Goal: Task Accomplishment & Management: Complete application form

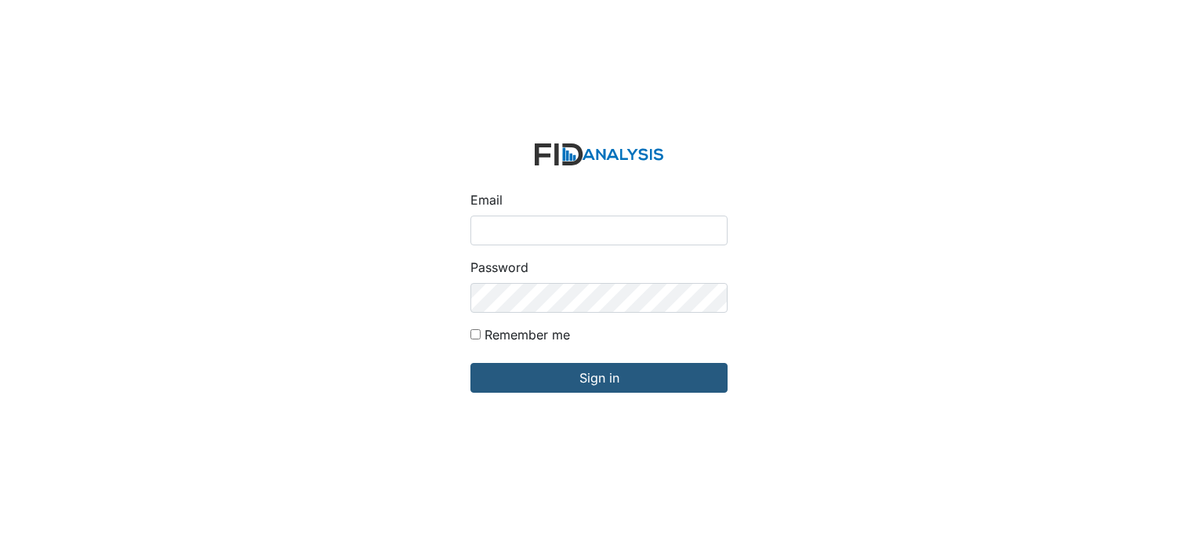
click at [509, 219] on input "Email" at bounding box center [598, 231] width 257 height 30
type input "[EMAIL_ADDRESS][DOMAIN_NAME]"
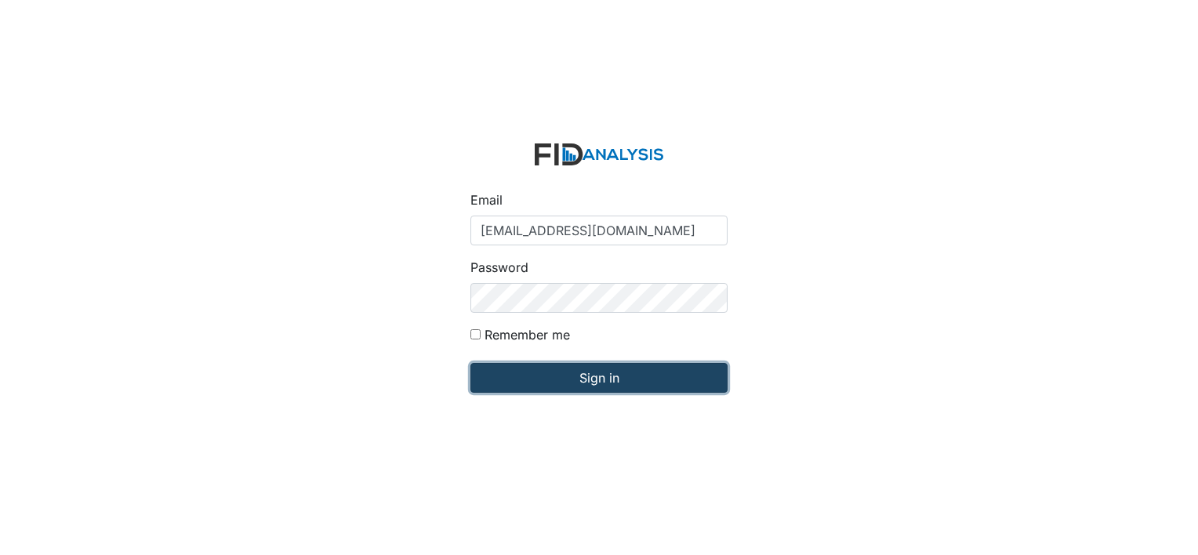
click at [560, 373] on input "Sign in" at bounding box center [598, 378] width 257 height 30
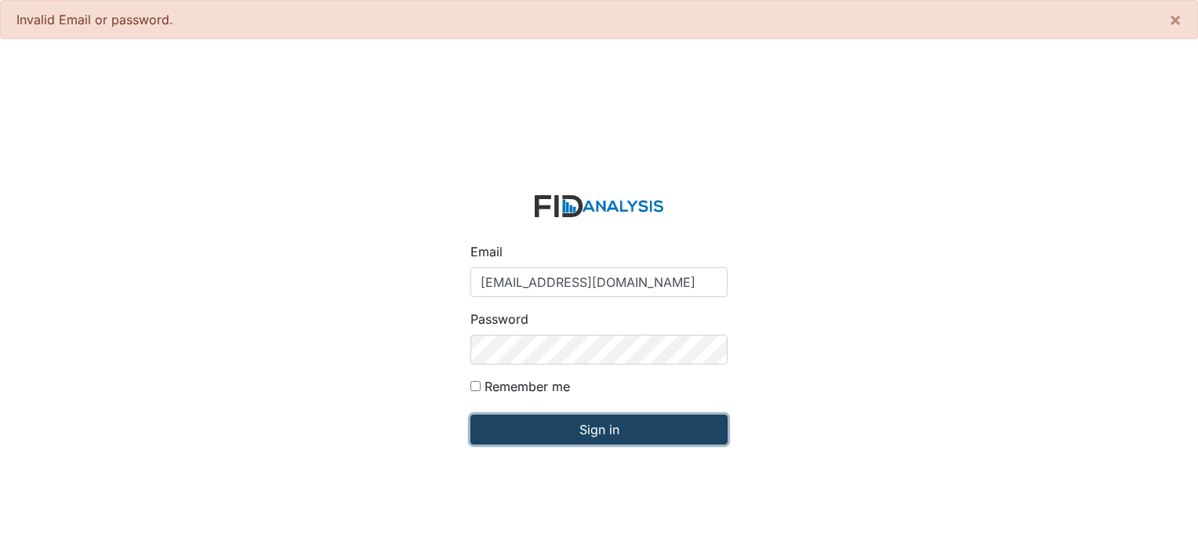
click at [538, 424] on input "Sign in" at bounding box center [598, 430] width 257 height 30
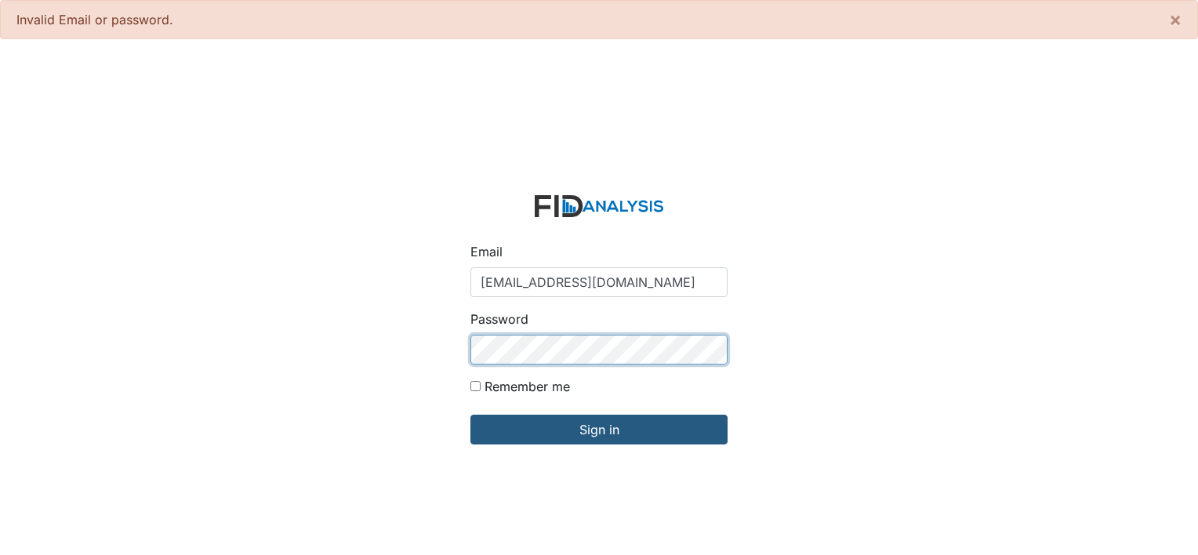
click at [470, 415] on input "Sign in" at bounding box center [598, 430] width 257 height 30
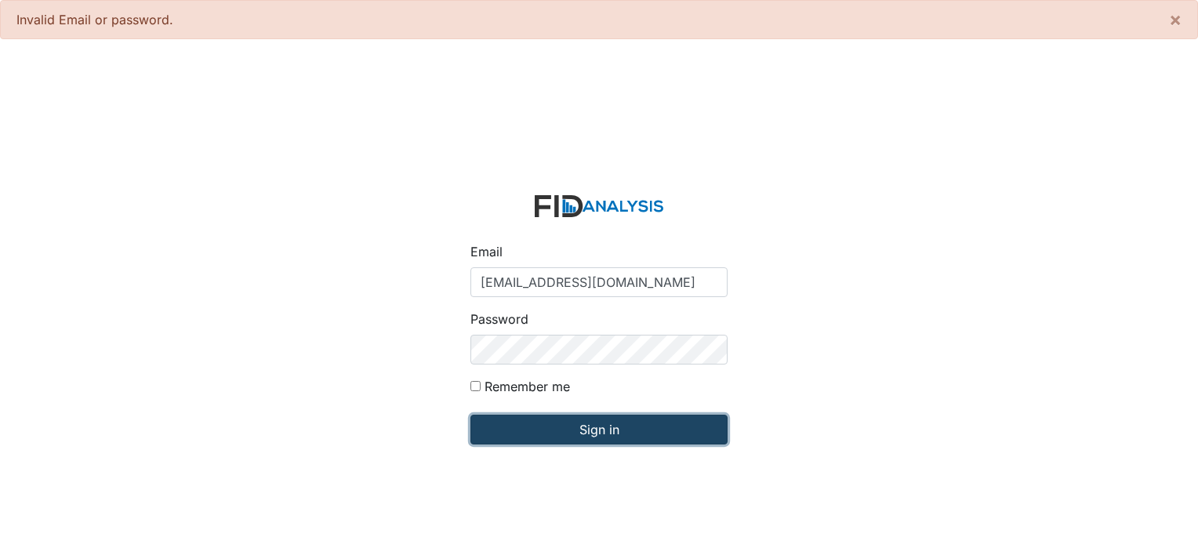
drag, startPoint x: 533, startPoint y: 428, endPoint x: 528, endPoint y: 384, distance: 44.1
click at [532, 427] on input "Sign in" at bounding box center [598, 430] width 257 height 30
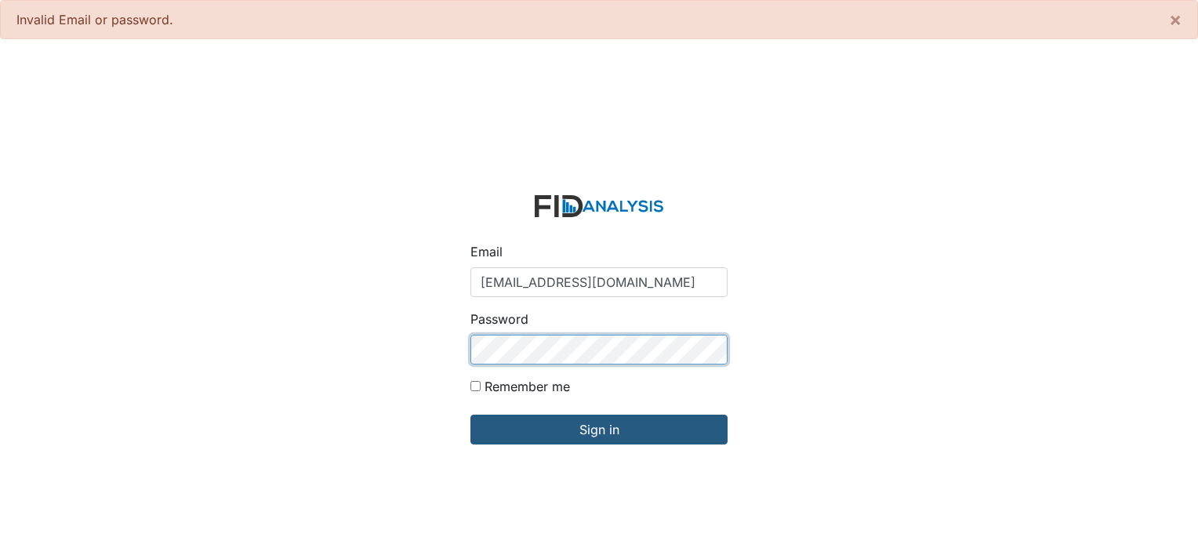
click at [470, 415] on input "Sign in" at bounding box center [598, 430] width 257 height 30
type input "[EMAIL_ADDRESS][DOMAIN_NAME]"
click at [470, 415] on input "Sign in" at bounding box center [598, 430] width 257 height 30
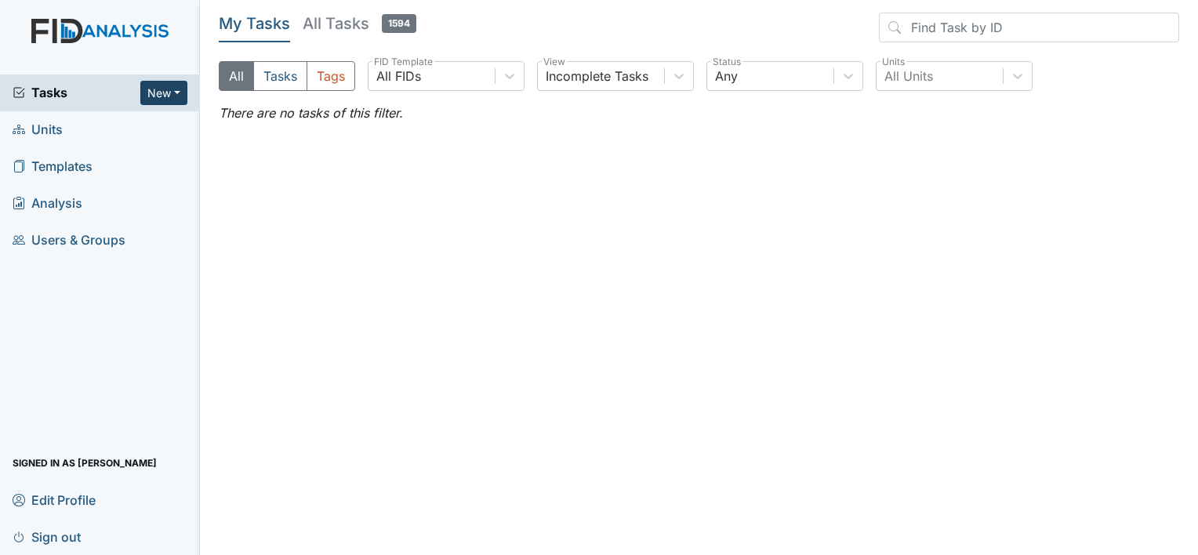
click at [165, 97] on button "New" at bounding box center [163, 93] width 47 height 24
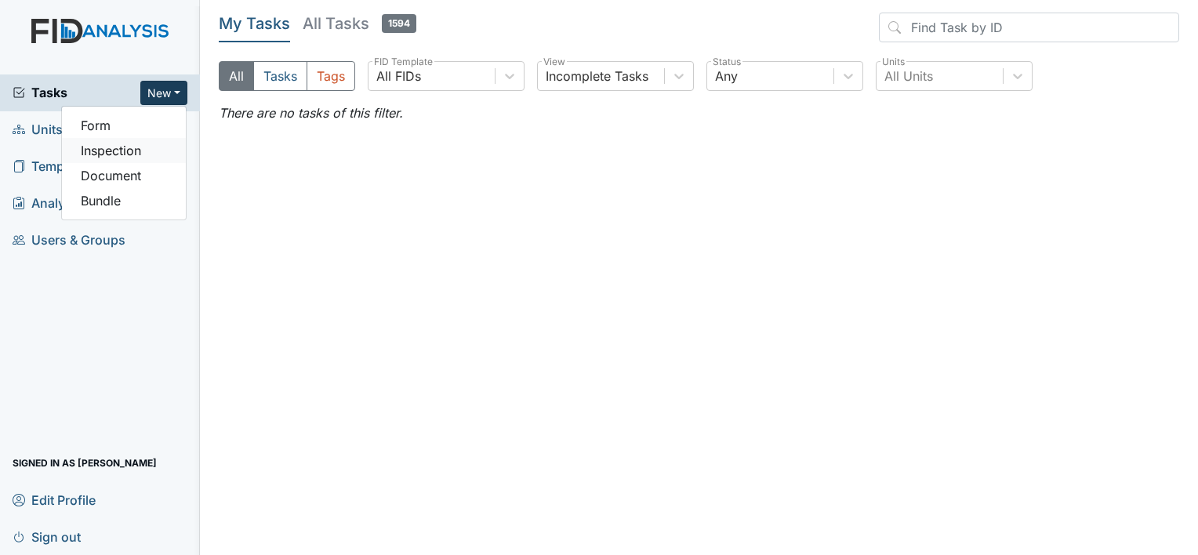
click at [143, 146] on link "Inspection" at bounding box center [124, 150] width 124 height 25
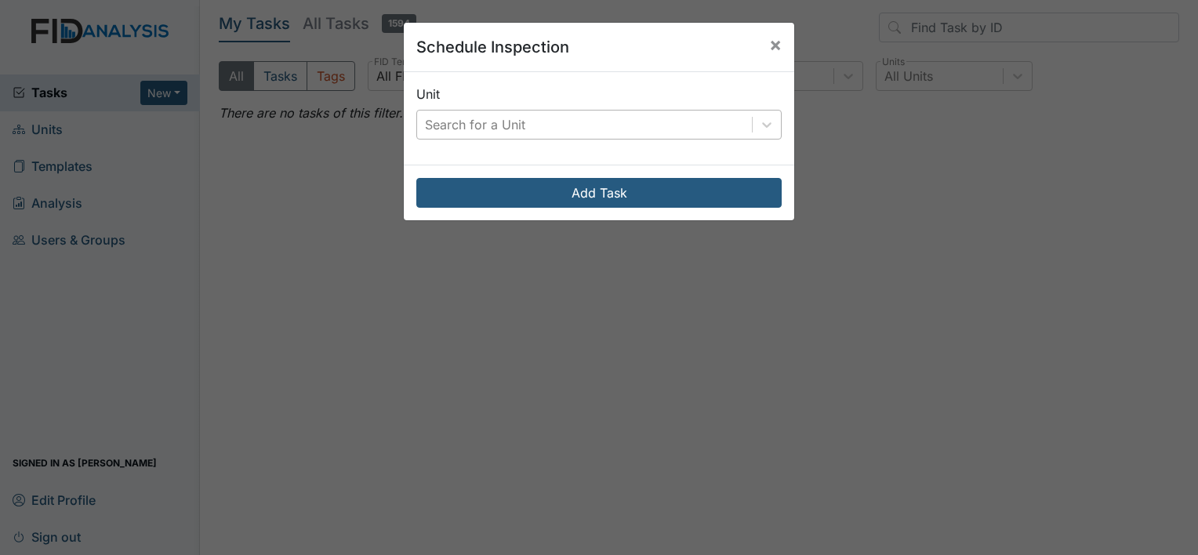
click at [480, 129] on div "Search for a Unit" at bounding box center [475, 124] width 100 height 19
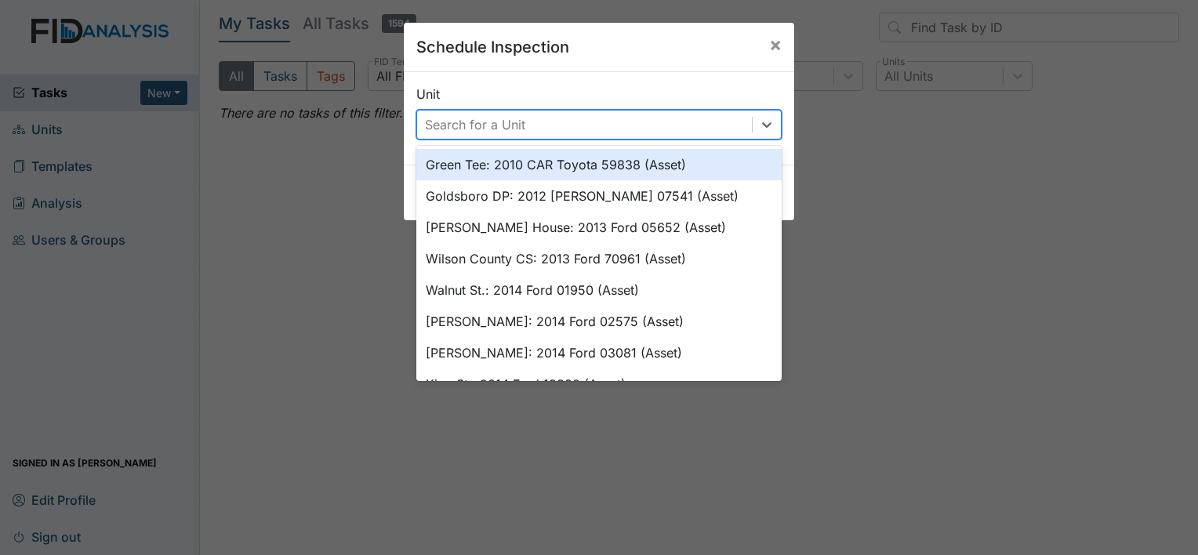
click at [458, 127] on div "Search for a Unit" at bounding box center [475, 124] width 100 height 19
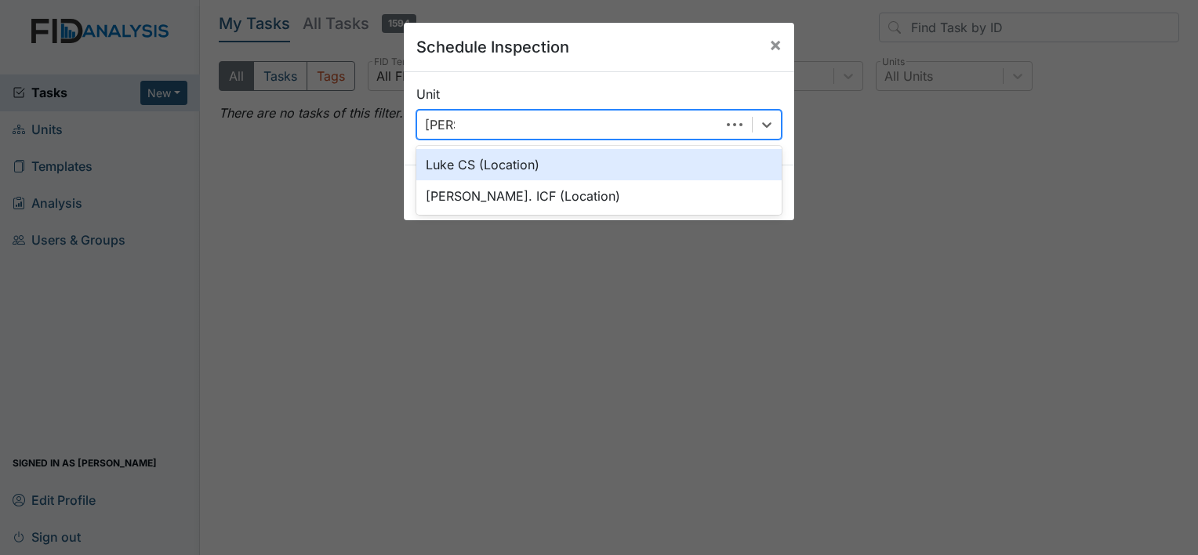
type input "Luke"
click at [461, 165] on div "Luke CS (Location)" at bounding box center [598, 164] width 365 height 31
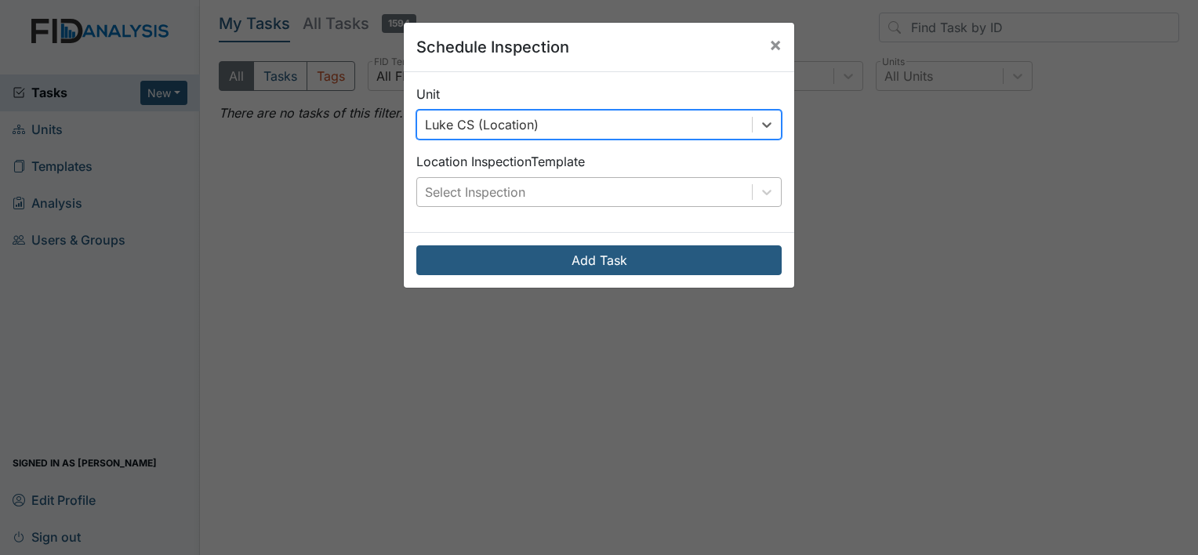
click at [451, 185] on div "Select Inspection" at bounding box center [475, 192] width 100 height 19
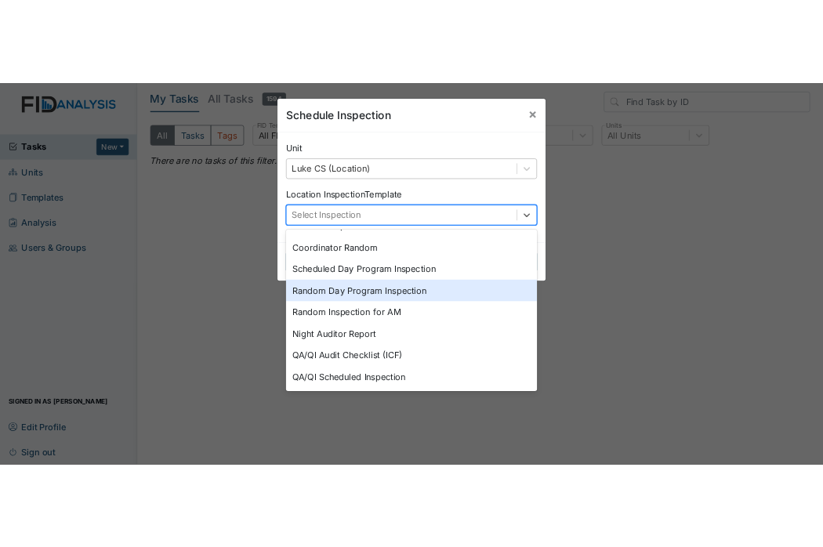
scroll to position [270, 0]
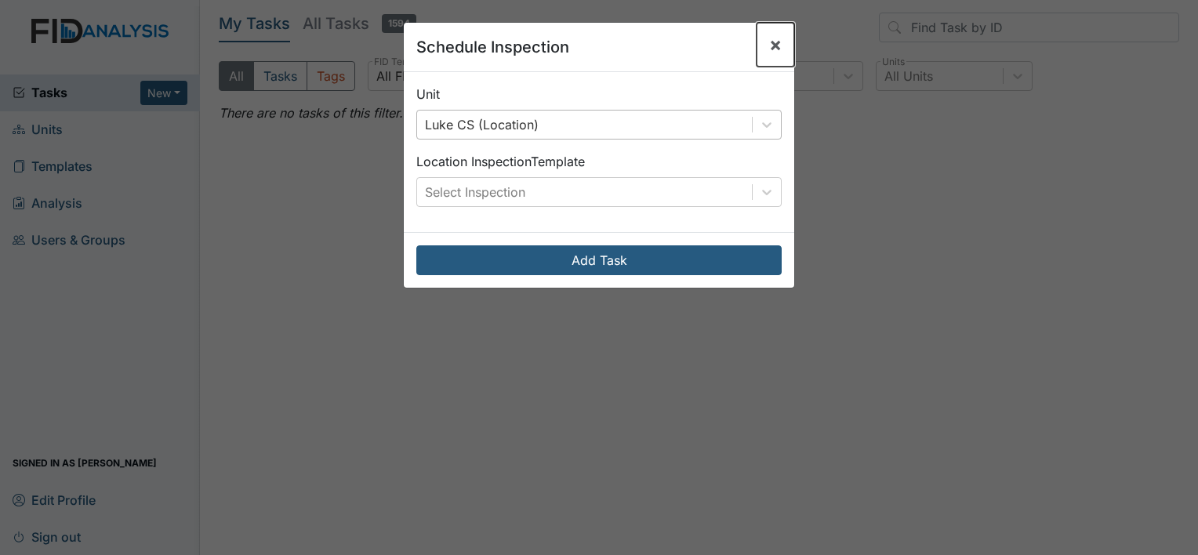
click at [769, 38] on span "×" at bounding box center [775, 44] width 13 height 23
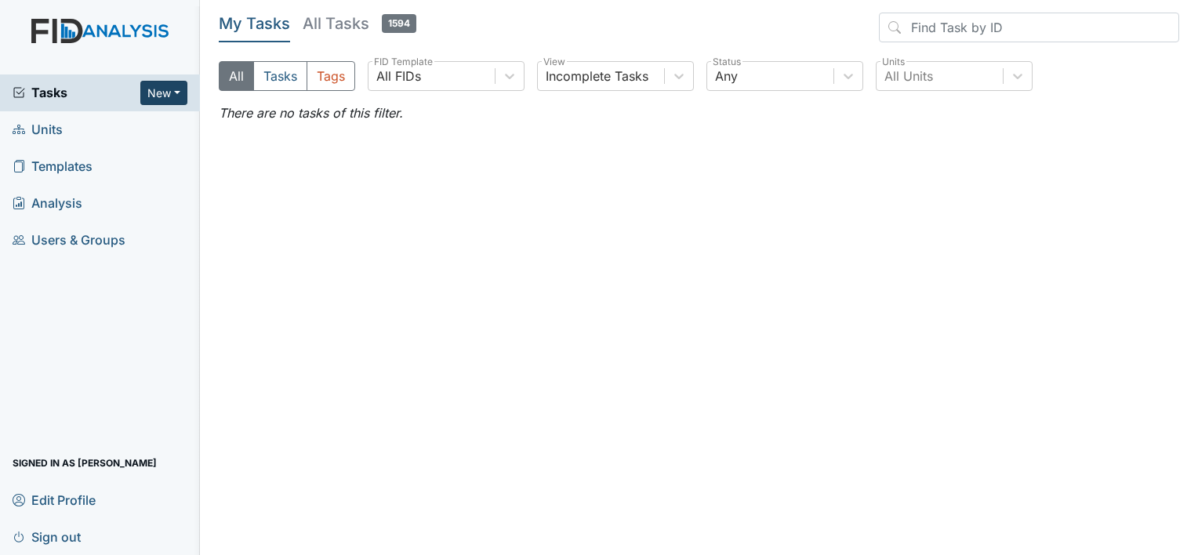
click at [154, 85] on button "New" at bounding box center [163, 93] width 47 height 24
click at [103, 123] on link "Form" at bounding box center [124, 125] width 124 height 25
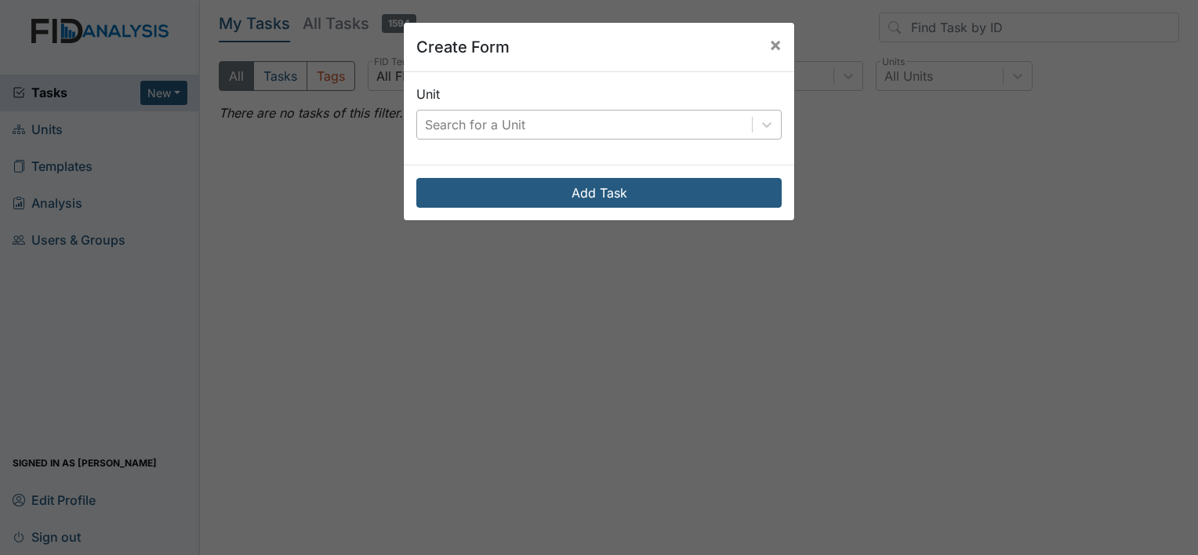
click at [461, 118] on div "Search for a Unit" at bounding box center [475, 124] width 100 height 19
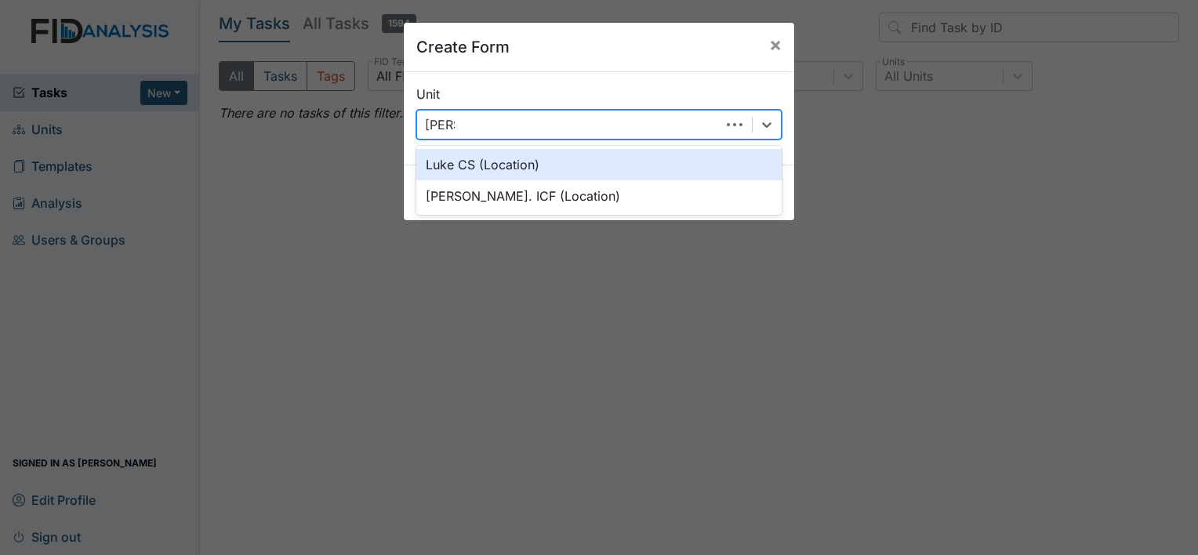
type input "Luke"
click at [466, 158] on div "Luke CS (Location)" at bounding box center [598, 164] width 365 height 31
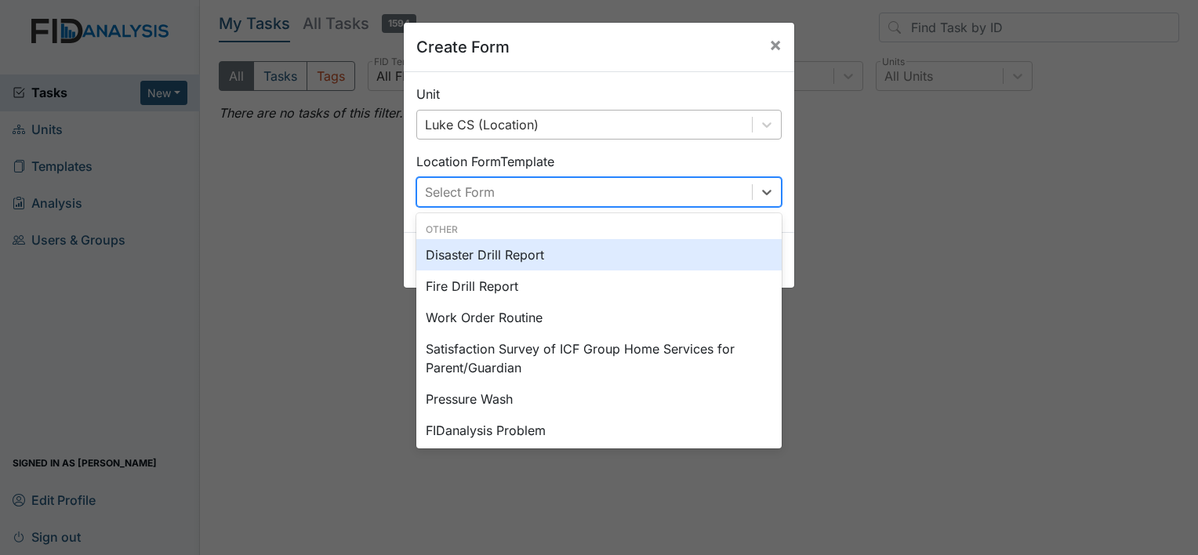
click at [464, 194] on div "Select Form" at bounding box center [460, 192] width 70 height 19
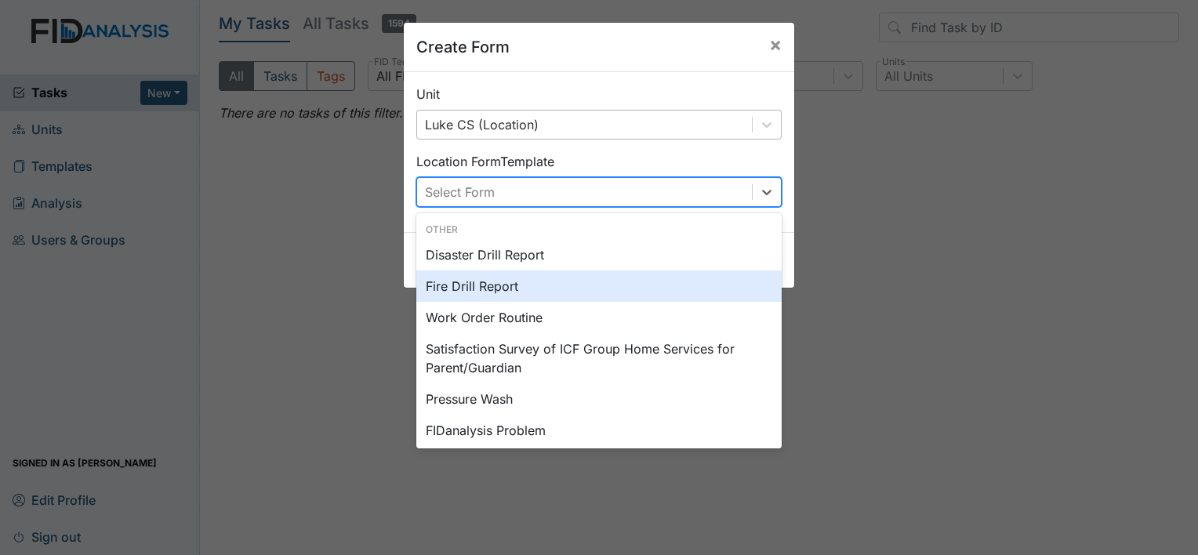
click at [462, 287] on div "Fire Drill Report" at bounding box center [598, 285] width 365 height 31
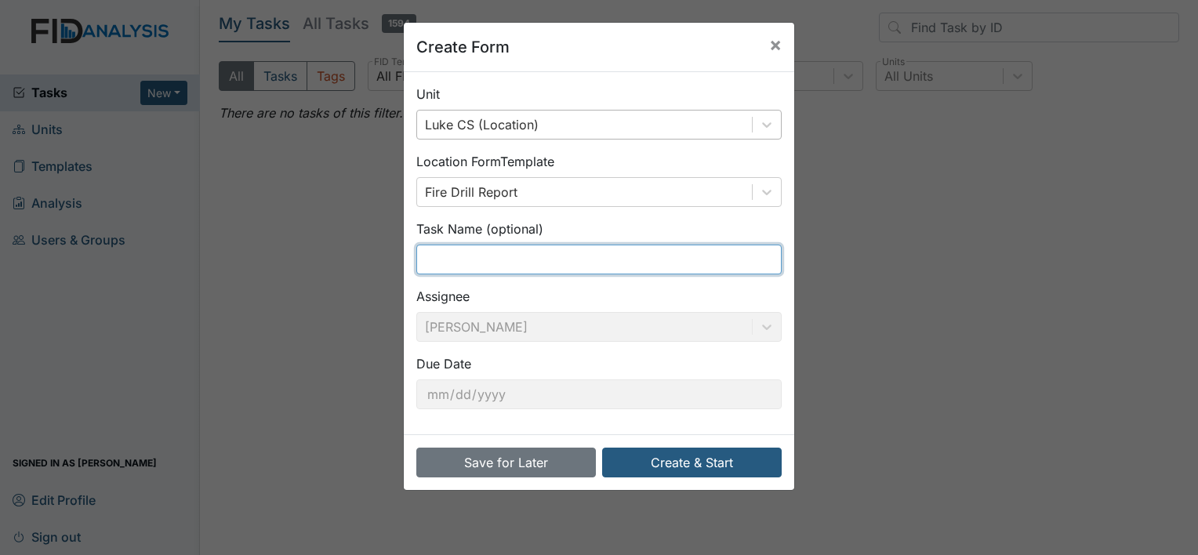
click at [451, 259] on input "text" at bounding box center [598, 260] width 365 height 30
type input "1st shift fire drills"
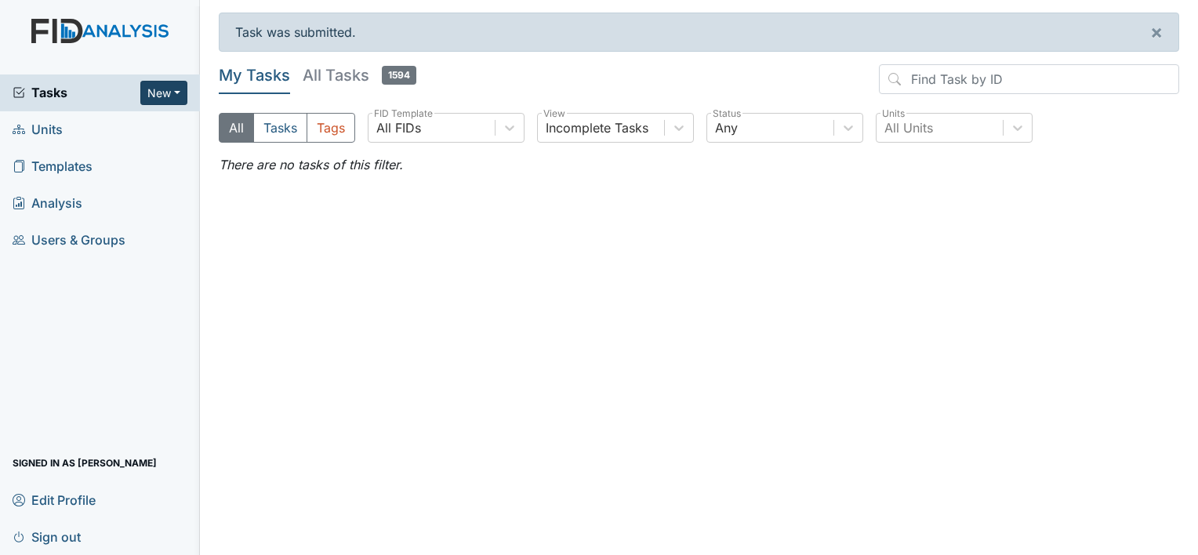
click at [170, 96] on button "New" at bounding box center [163, 93] width 47 height 24
click at [144, 122] on link "Form" at bounding box center [124, 125] width 124 height 25
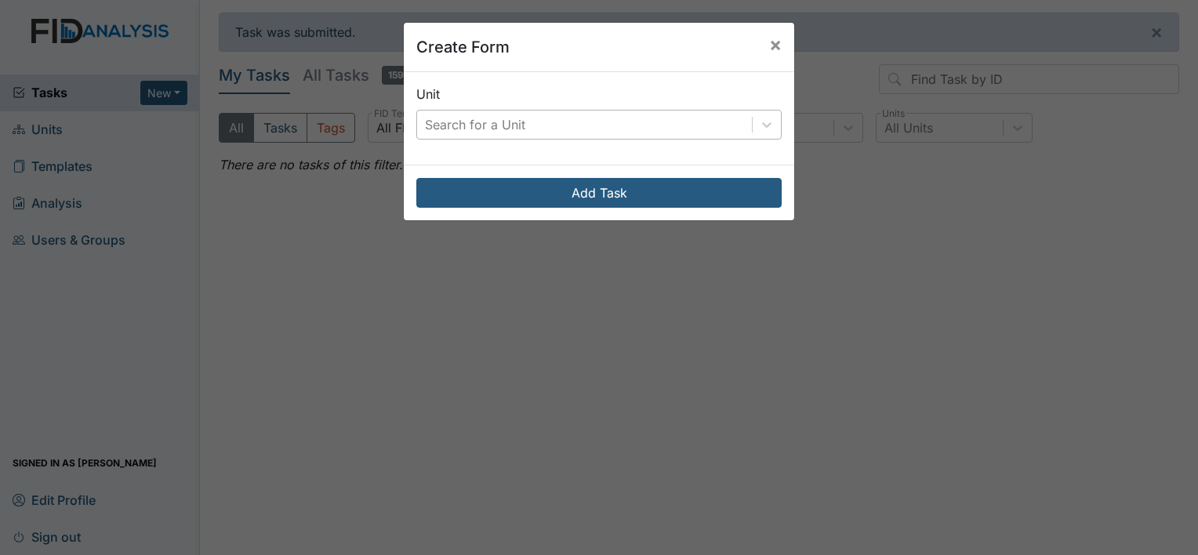
click at [473, 126] on div "Search for a Unit" at bounding box center [475, 124] width 100 height 19
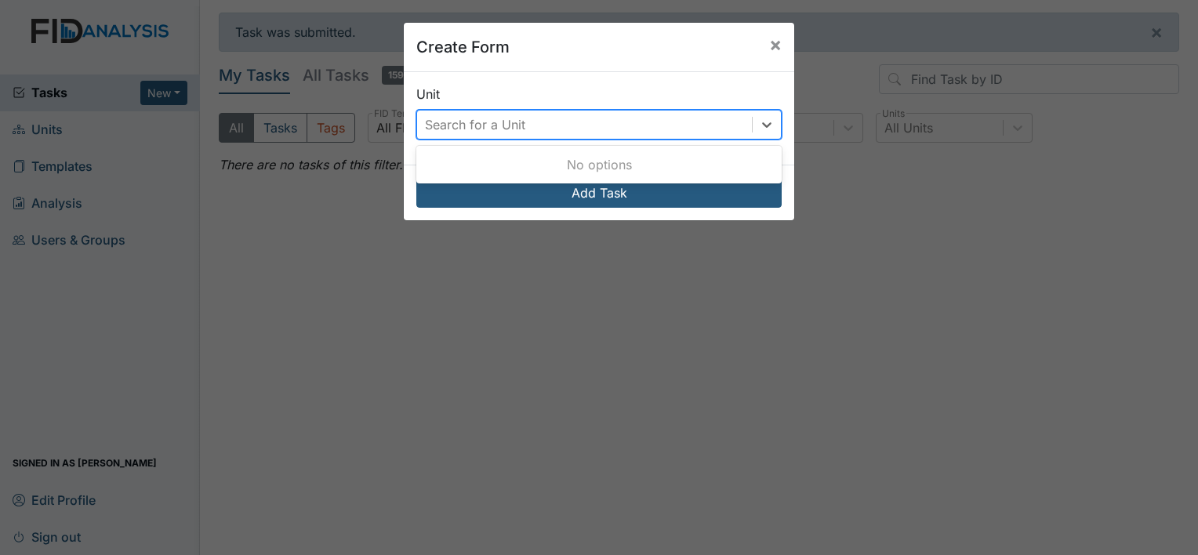
click at [488, 124] on div "Search for a Unit" at bounding box center [475, 124] width 100 height 19
type input "[PERSON_NAME]"
click at [771, 34] on span "×" at bounding box center [775, 44] width 13 height 23
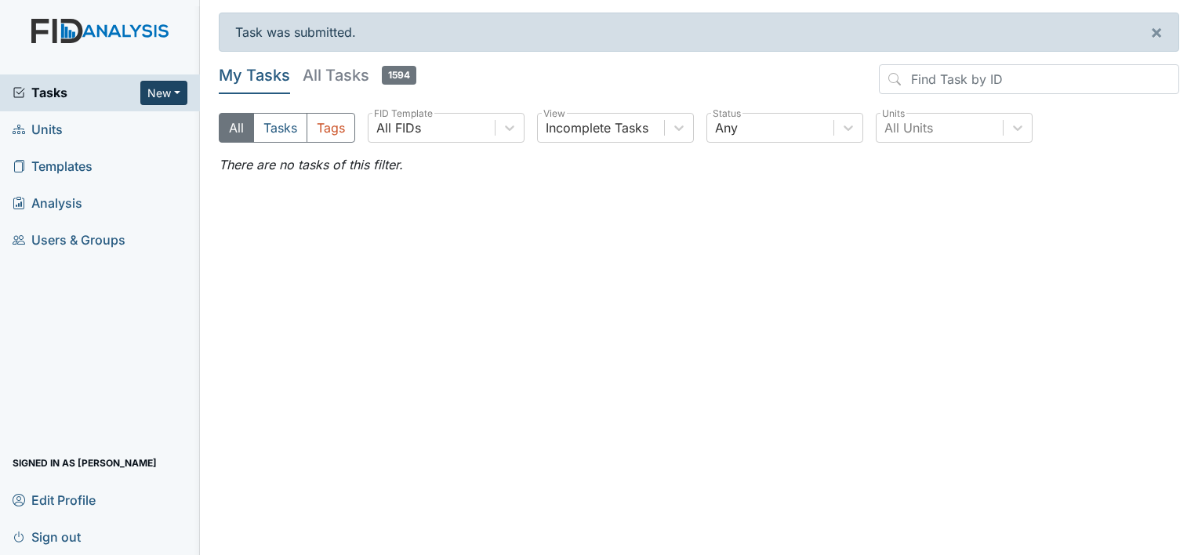
click at [161, 90] on button "New" at bounding box center [163, 93] width 47 height 24
click at [152, 125] on link "Form" at bounding box center [124, 125] width 124 height 25
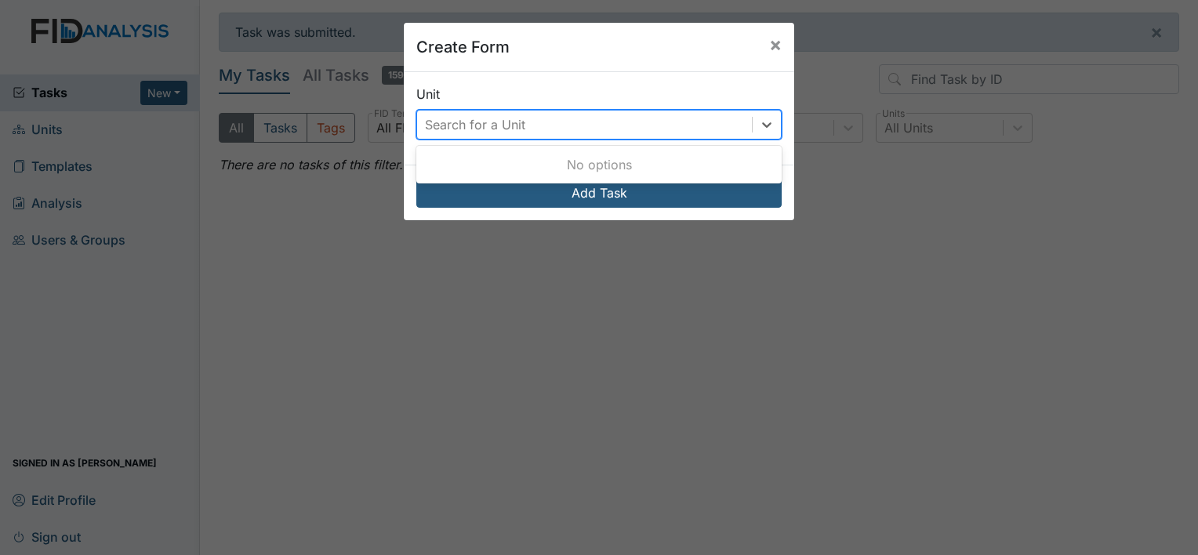
click at [425, 129] on div "Search for a Unit" at bounding box center [475, 124] width 100 height 19
type input "Luke st"
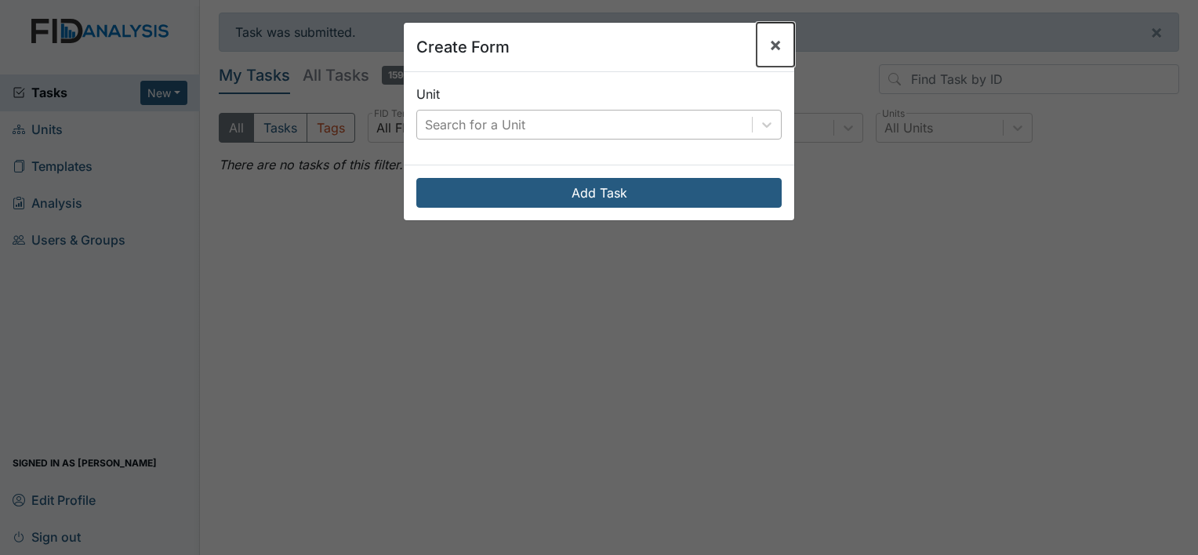
click at [772, 44] on span "×" at bounding box center [775, 44] width 13 height 23
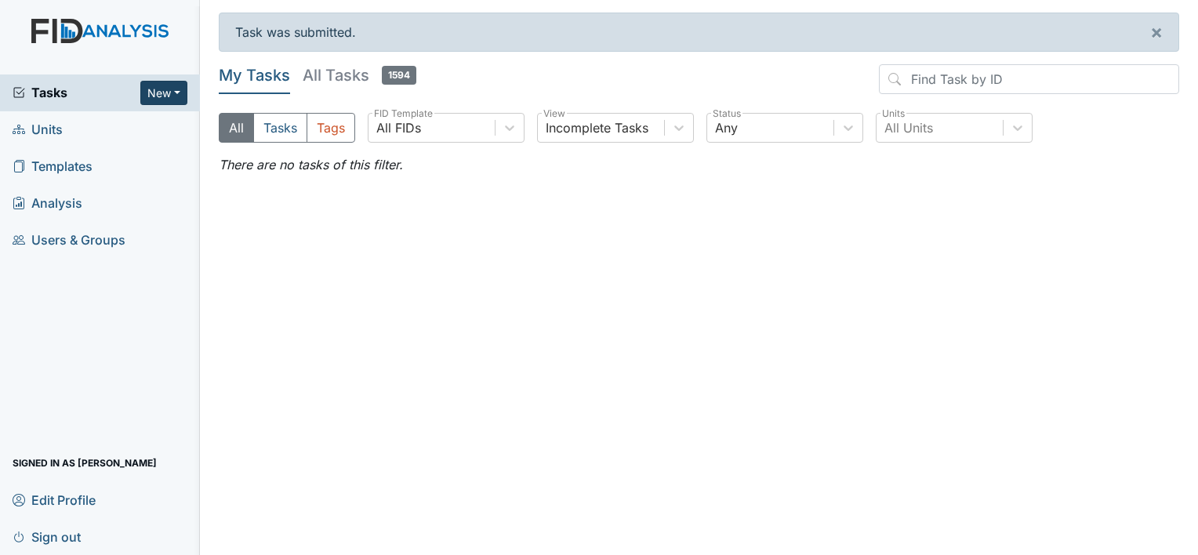
click at [181, 89] on button "New" at bounding box center [163, 93] width 47 height 24
click at [147, 118] on link "Form" at bounding box center [124, 125] width 124 height 25
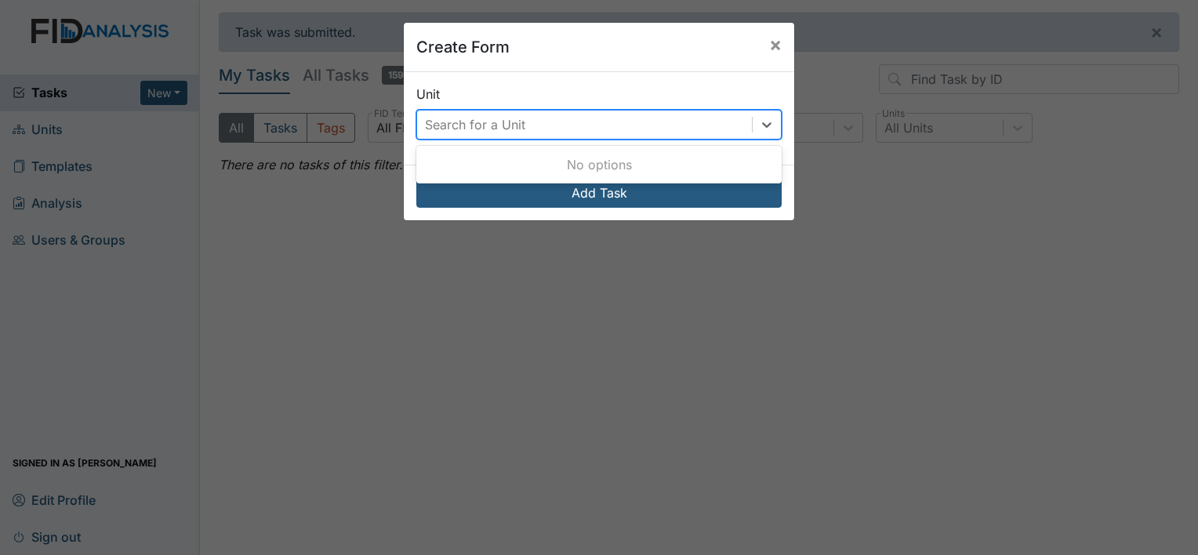
click at [433, 129] on div "Search for a Unit" at bounding box center [475, 124] width 100 height 19
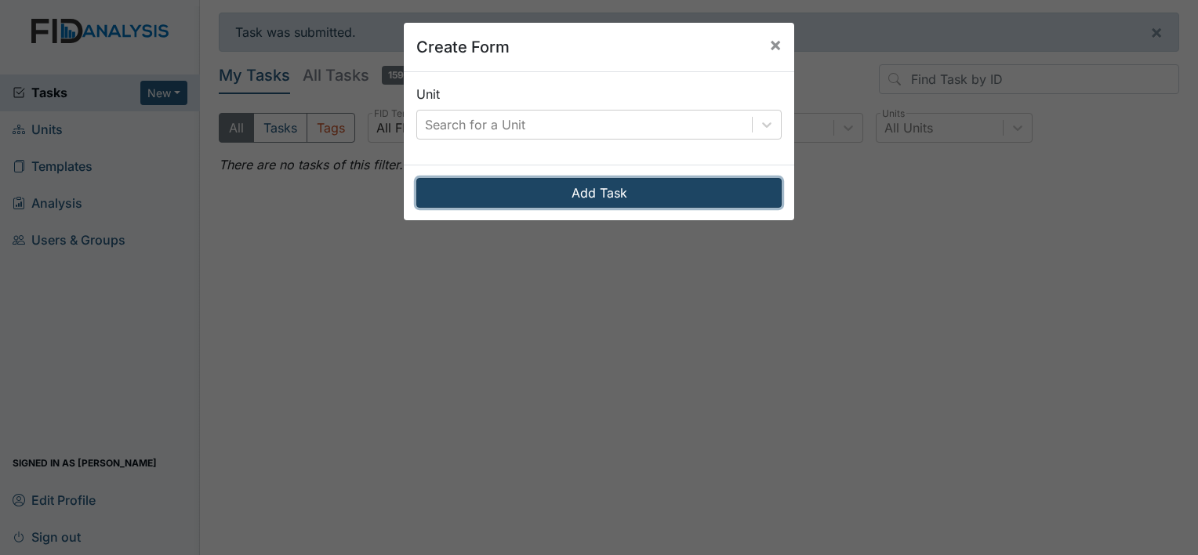
click at [464, 192] on button "Add Task" at bounding box center [598, 193] width 365 height 30
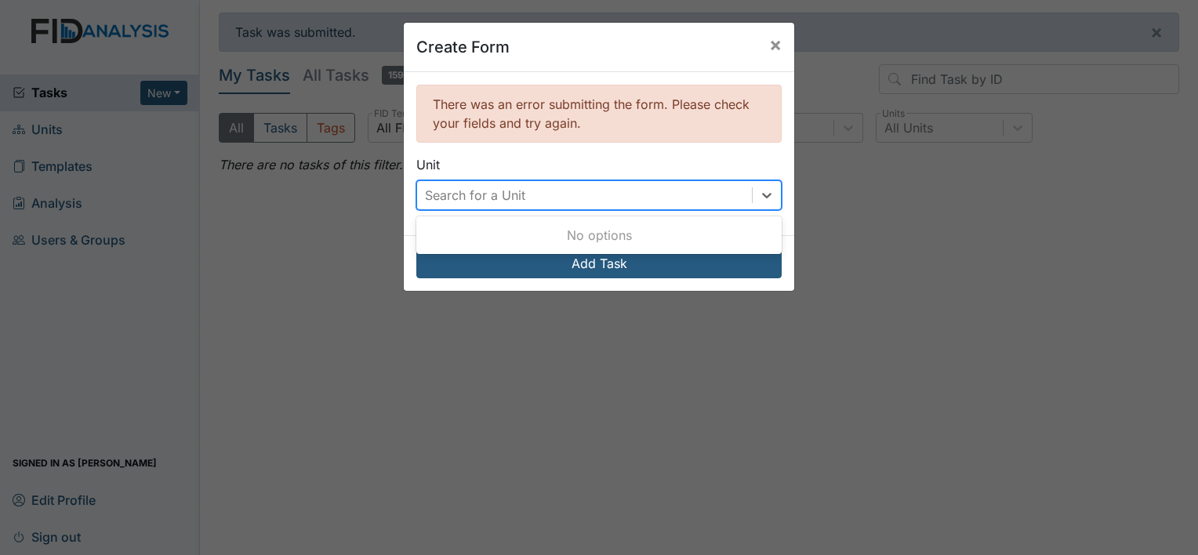
click at [428, 194] on div "Search for a Unit" at bounding box center [475, 195] width 100 height 19
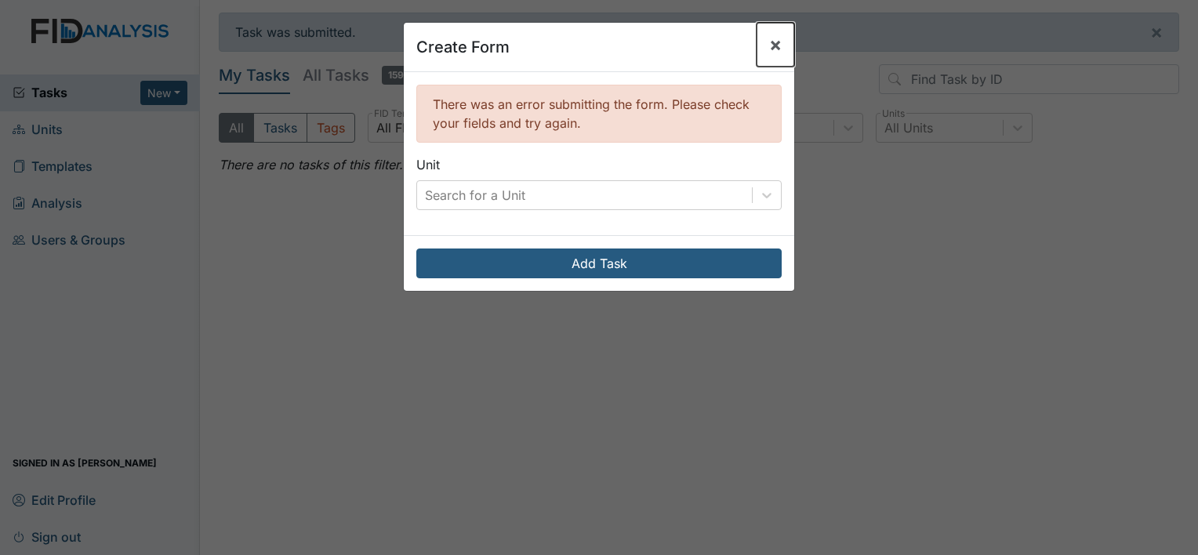
click at [772, 46] on button "×" at bounding box center [775, 45] width 38 height 44
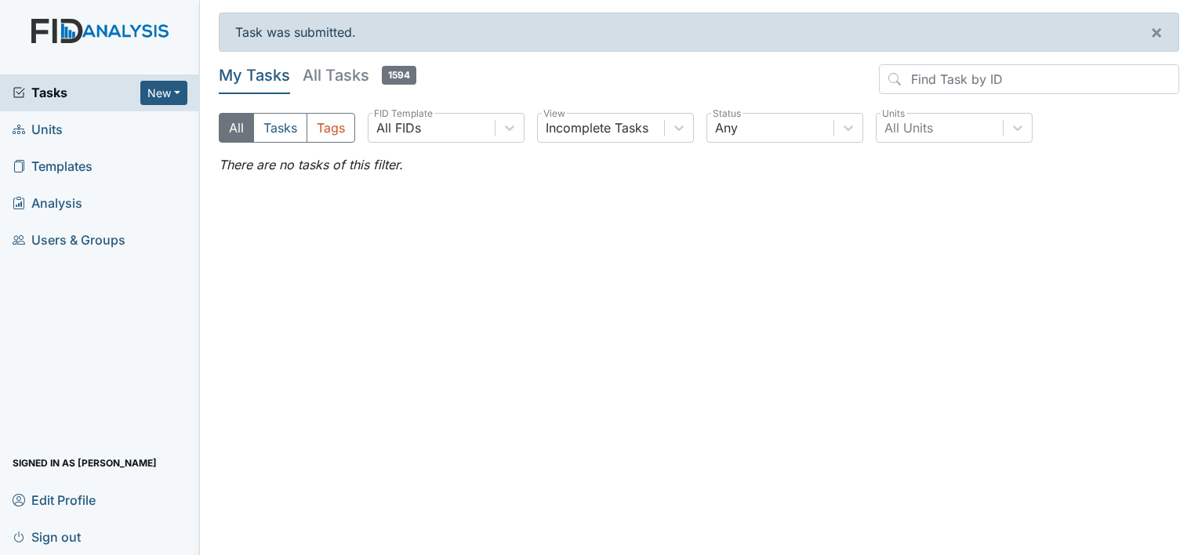
click at [767, 48] on div "Task was submitted. ×" at bounding box center [699, 32] width 960 height 39
click at [763, 49] on div "Task was submitted. ×" at bounding box center [699, 32] width 960 height 39
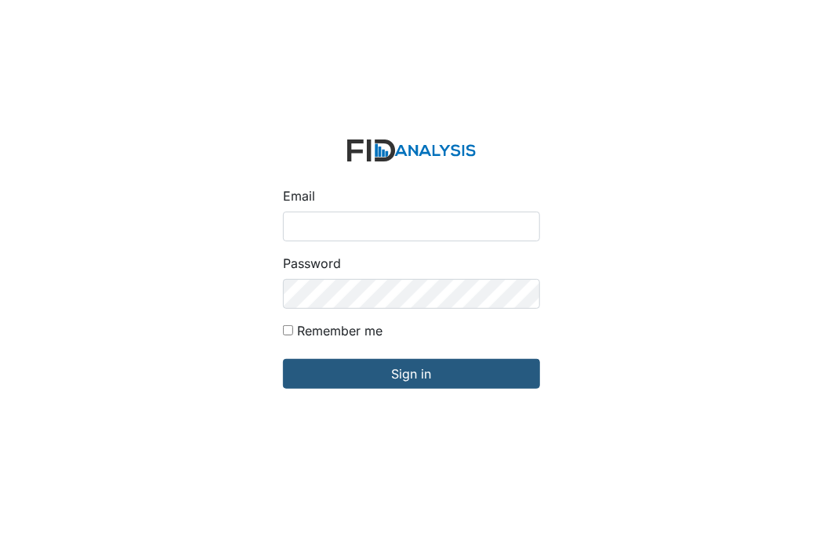
click at [326, 225] on input "Email" at bounding box center [411, 227] width 257 height 30
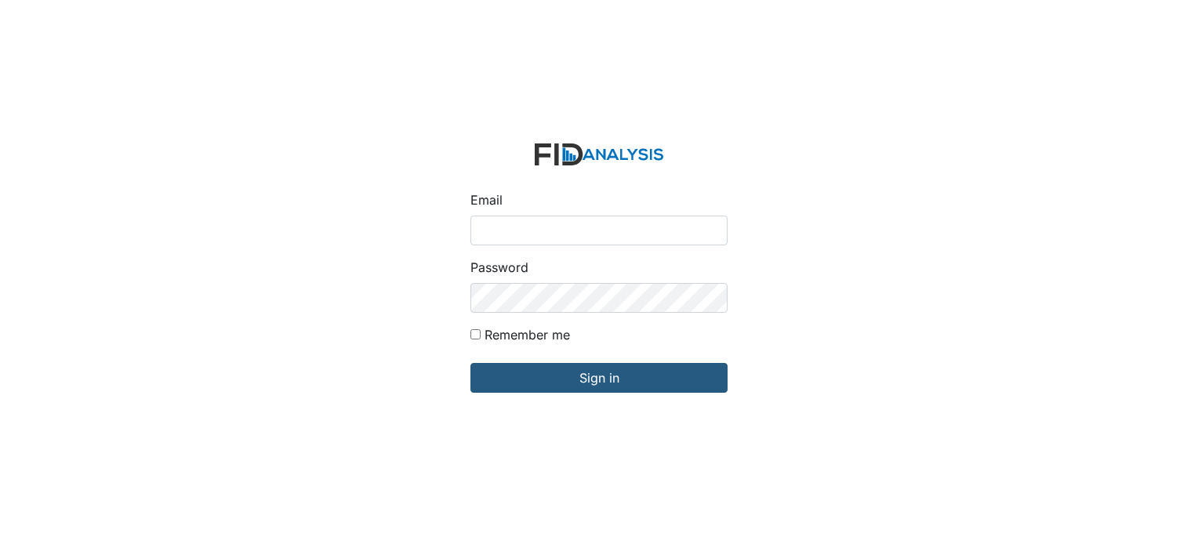
click at [491, 226] on input "Email" at bounding box center [598, 231] width 257 height 30
type input "[EMAIL_ADDRESS][DOMAIN_NAME]"
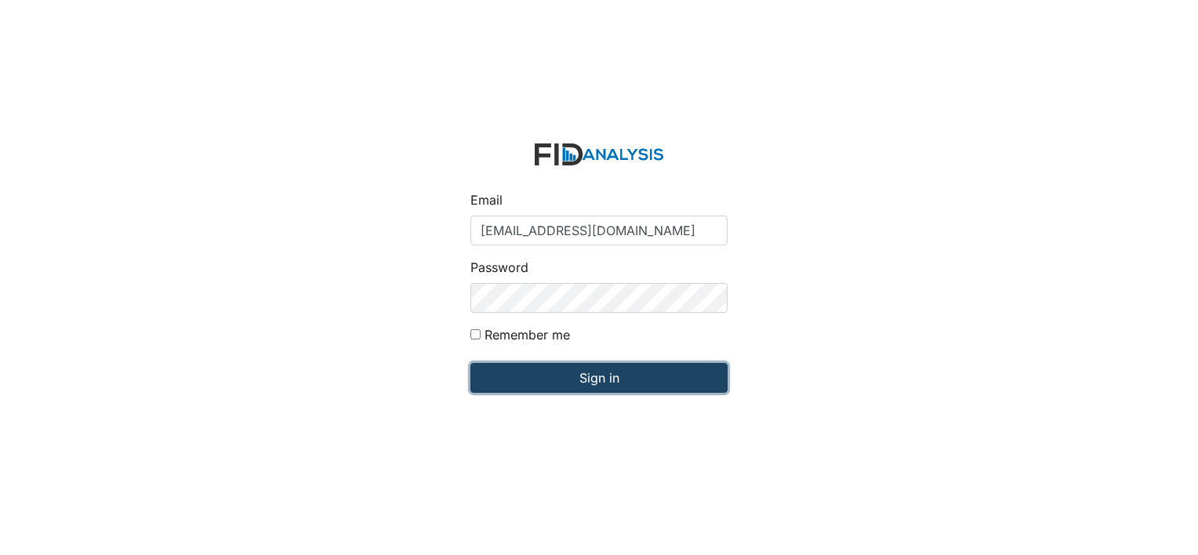
click at [573, 384] on input "Sign in" at bounding box center [598, 378] width 257 height 30
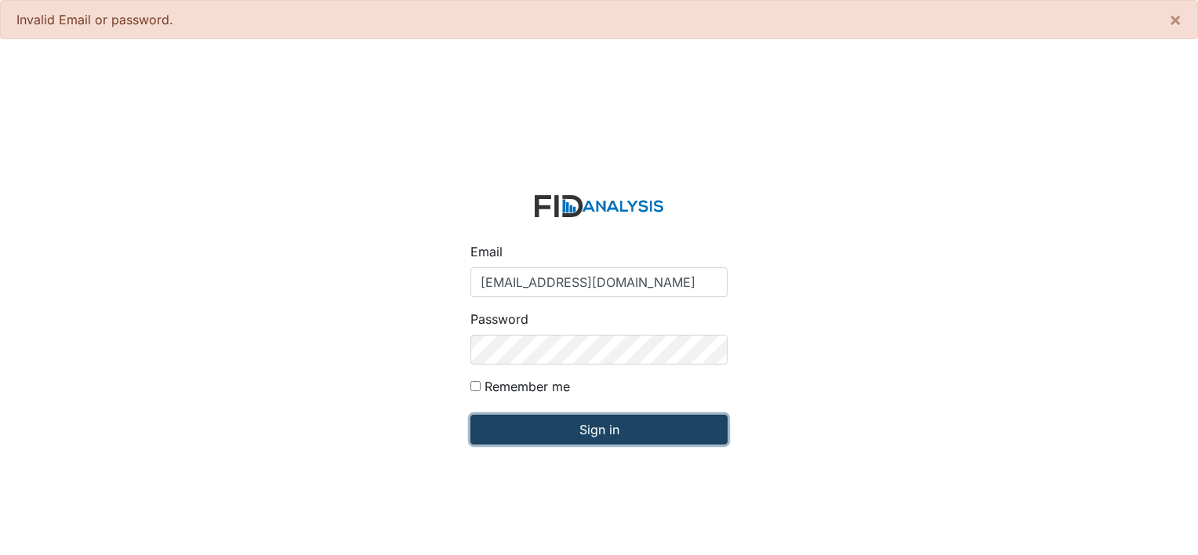
click at [564, 429] on input "Sign in" at bounding box center [598, 430] width 257 height 30
click at [586, 435] on input "Sign in" at bounding box center [598, 430] width 257 height 30
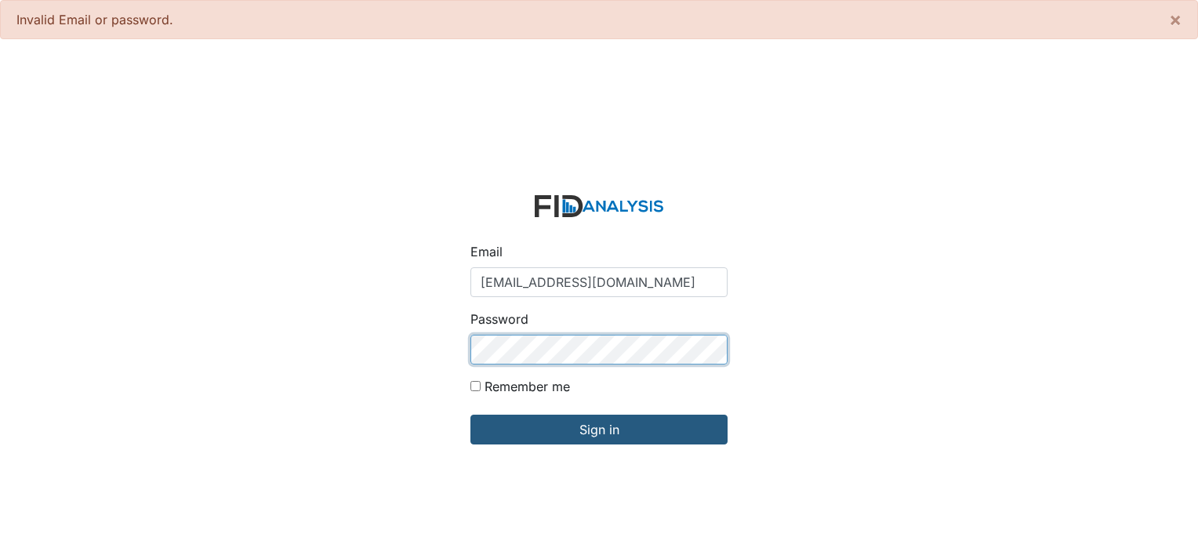
click at [470, 415] on input "Sign in" at bounding box center [598, 430] width 257 height 30
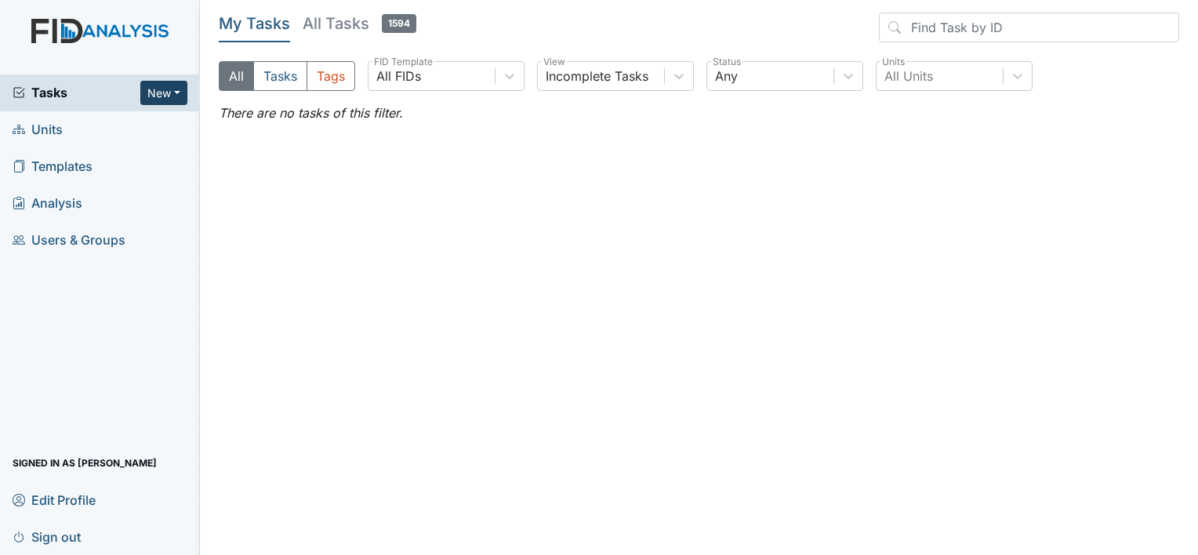
click at [157, 93] on button "New" at bounding box center [163, 93] width 47 height 24
click at [126, 124] on link "Form" at bounding box center [124, 125] width 124 height 25
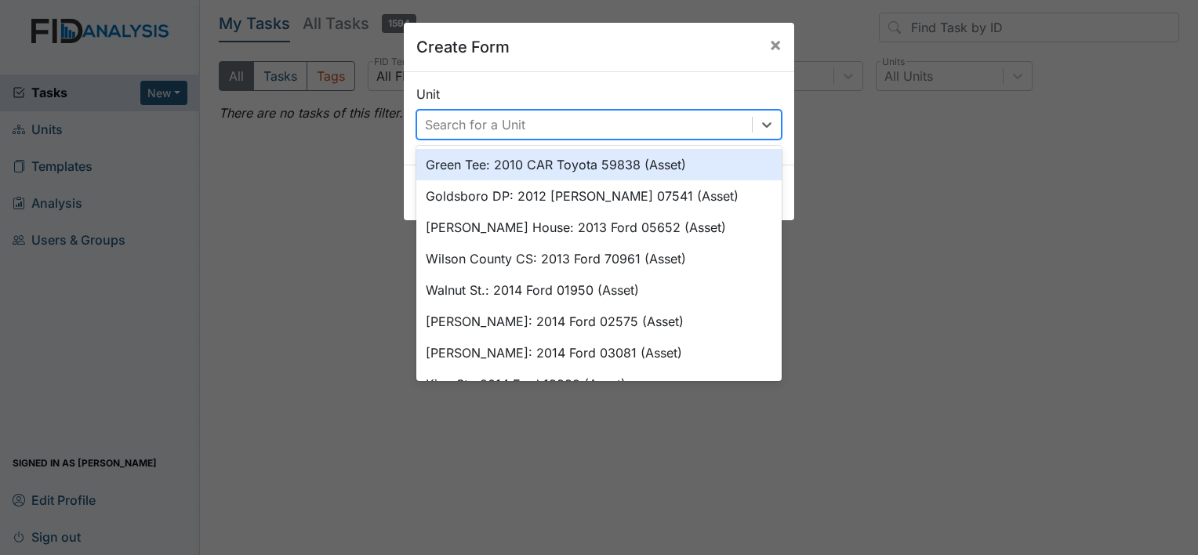
click at [444, 131] on div "Search for a Unit" at bounding box center [475, 124] width 100 height 19
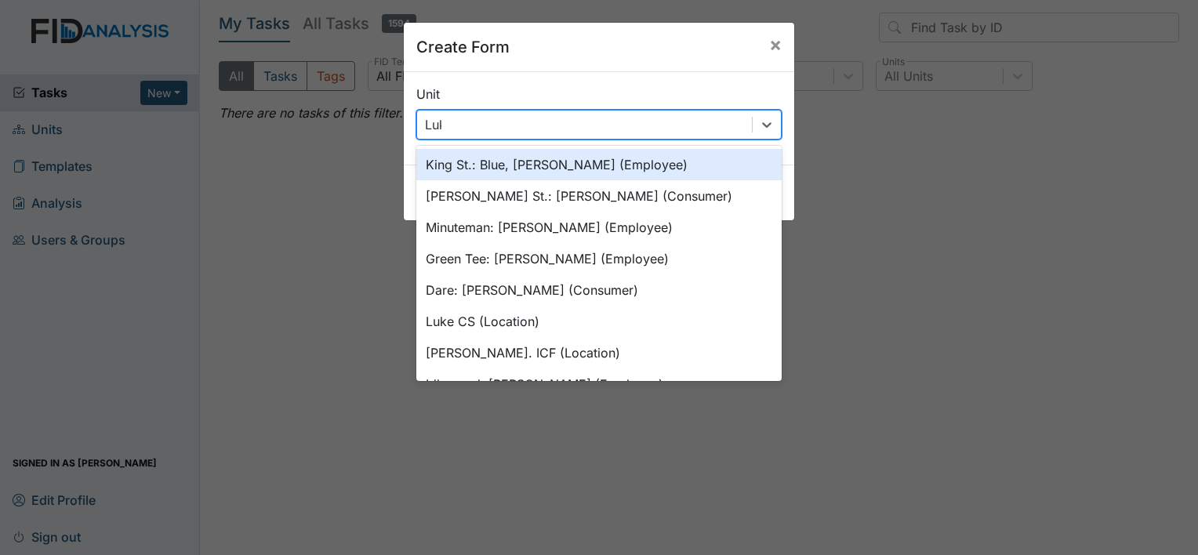
type input "Luke"
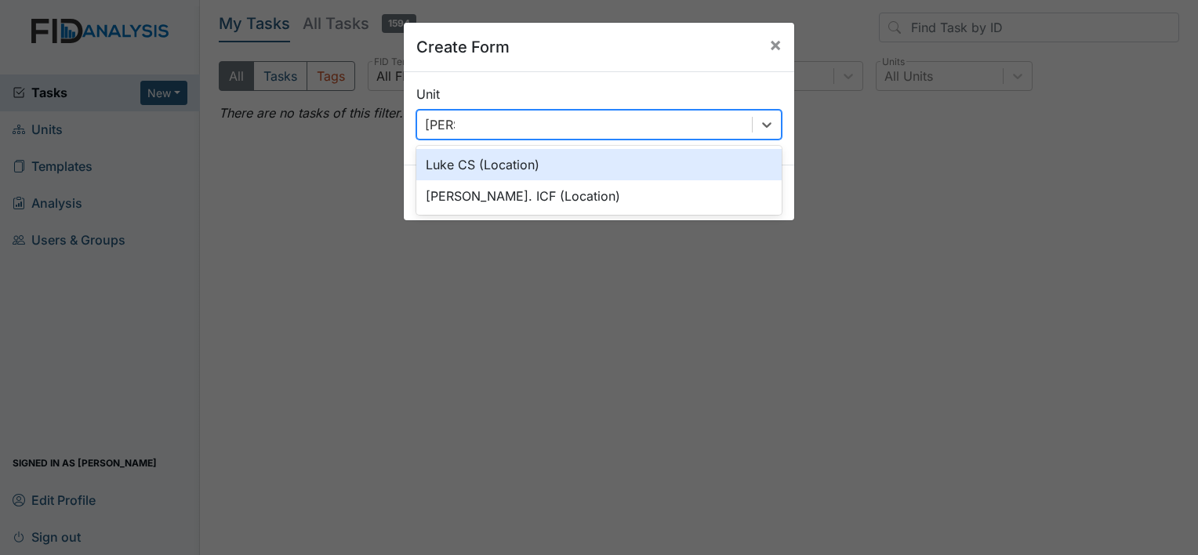
click at [454, 172] on div "Luke CS (Location)" at bounding box center [598, 164] width 365 height 31
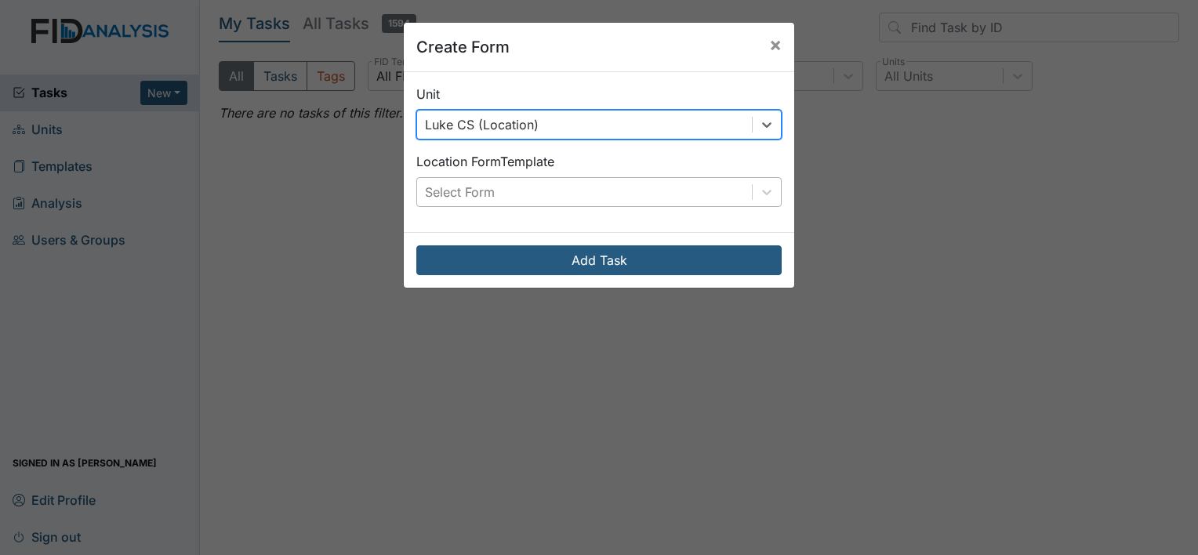
click at [440, 188] on div "Select Form" at bounding box center [460, 192] width 70 height 19
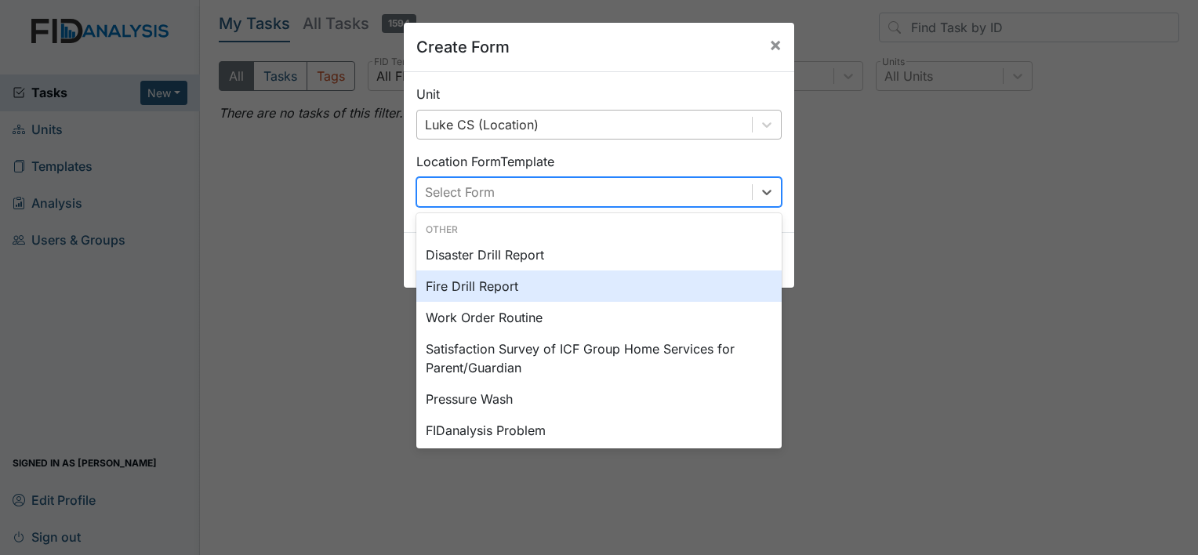
click at [458, 282] on div "Fire Drill Report" at bounding box center [598, 285] width 365 height 31
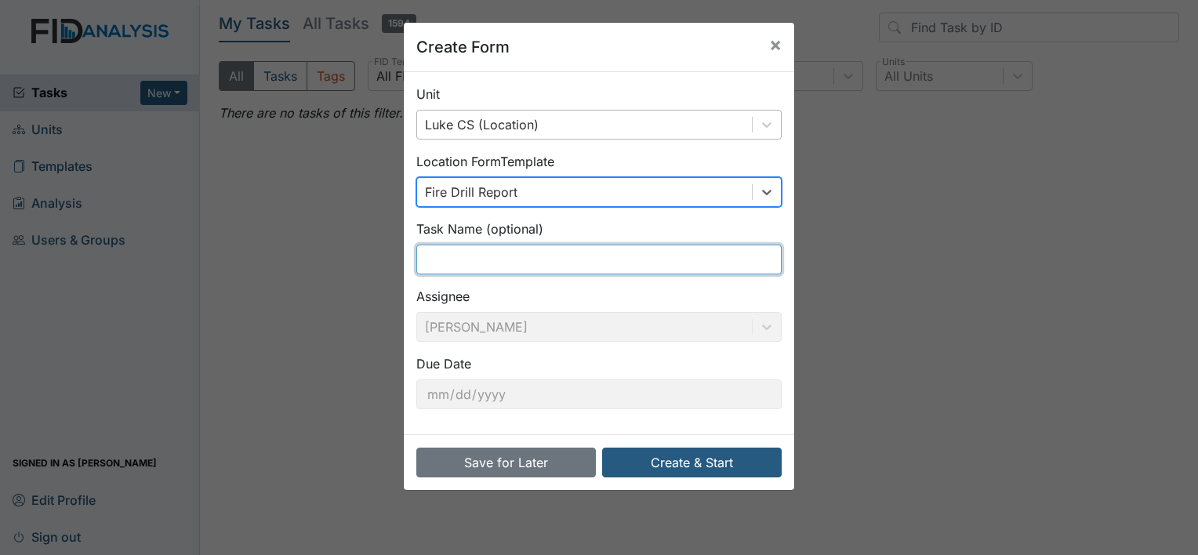
click at [437, 250] on input "text" at bounding box center [598, 260] width 365 height 30
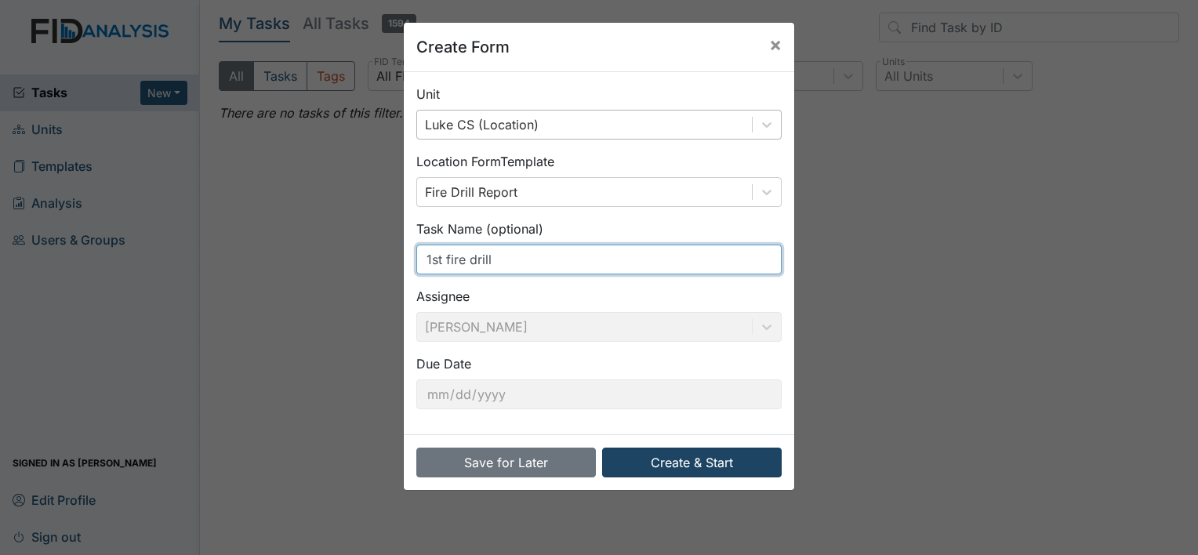
type input "1st fire drill"
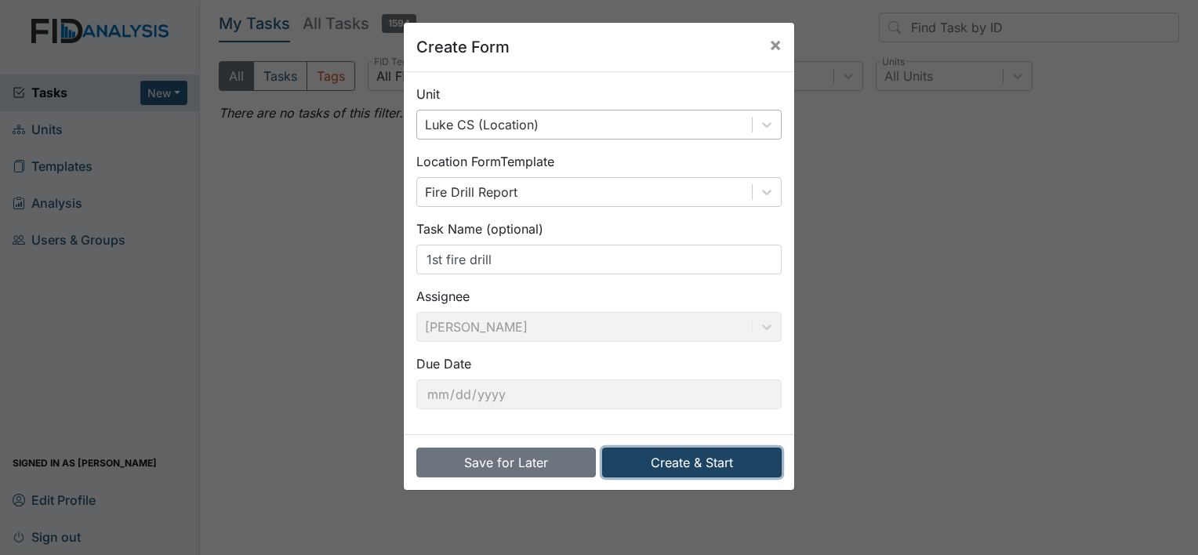
click at [677, 465] on button "Create & Start" at bounding box center [691, 463] width 179 height 30
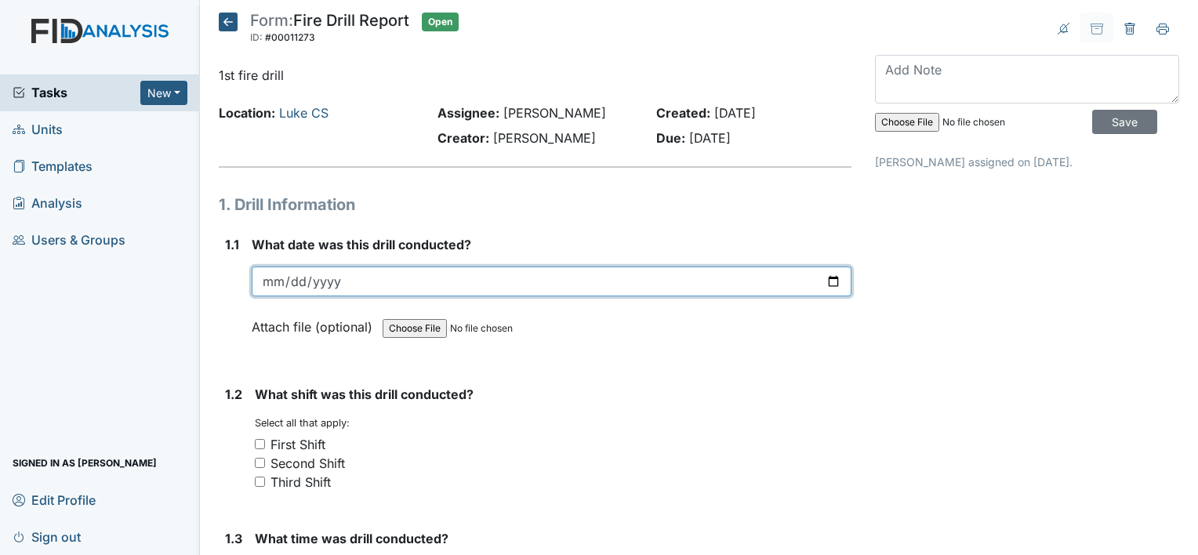
click at [346, 277] on input "date" at bounding box center [552, 281] width 600 height 30
type input "2025-09-14"
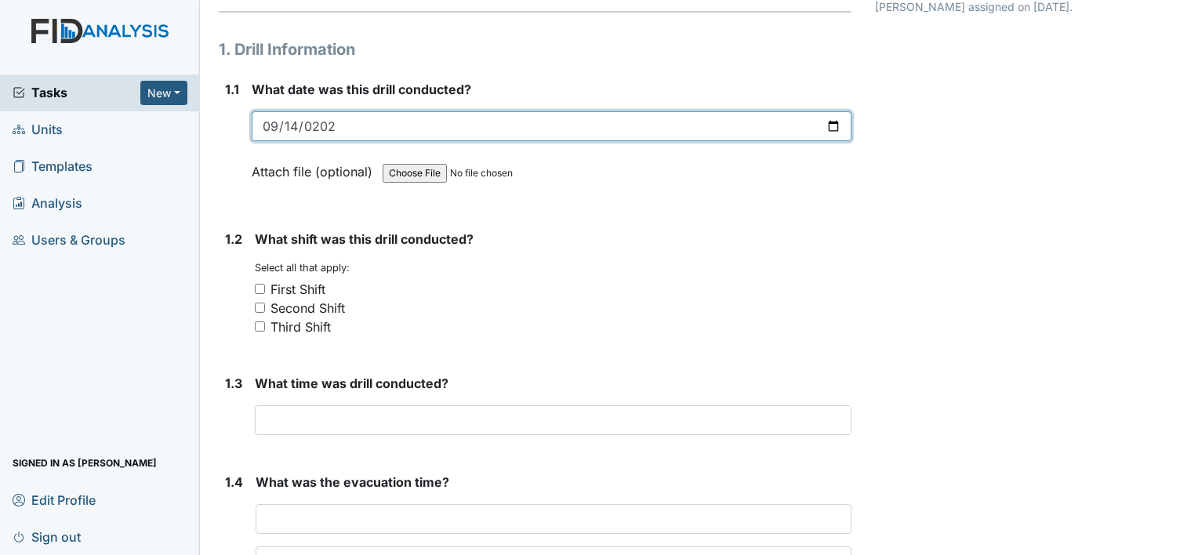
scroll to position [157, 0]
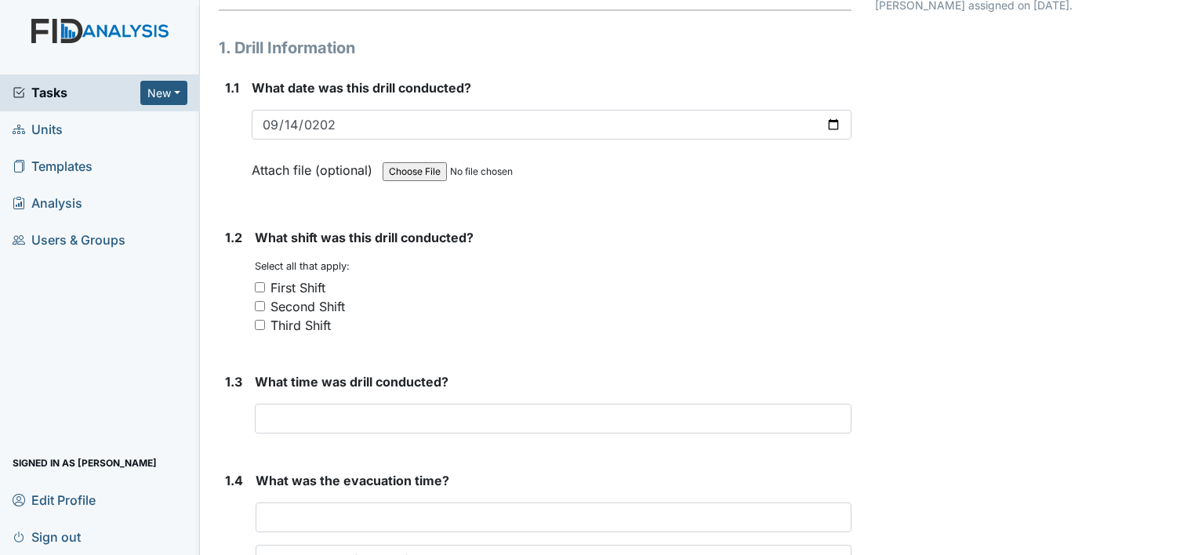
click at [261, 285] on input "First Shift" at bounding box center [260, 287] width 10 height 10
checkbox input "true"
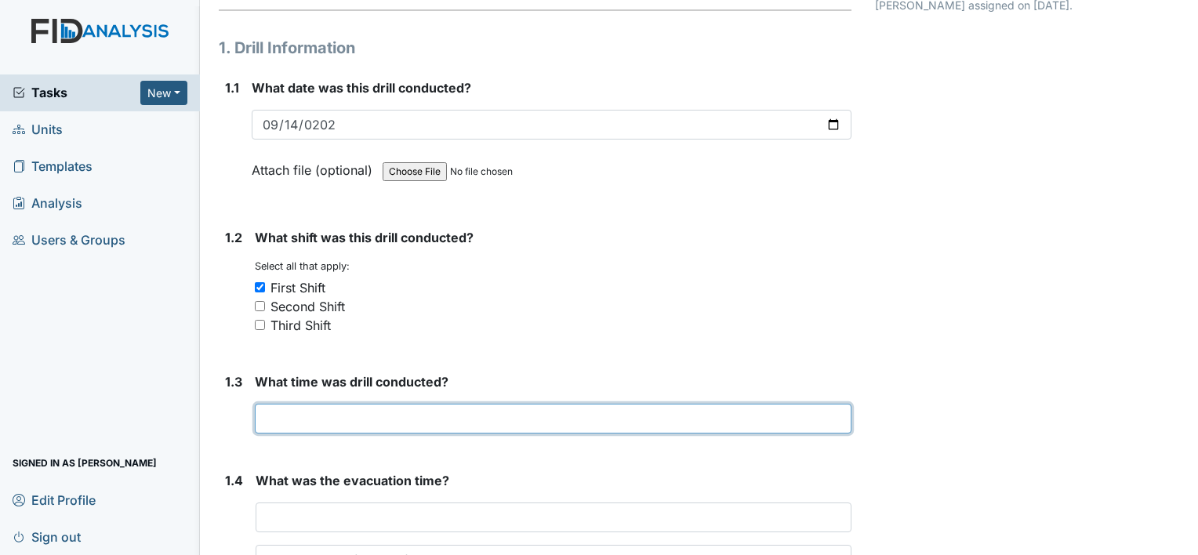
click at [326, 423] on input "text" at bounding box center [553, 419] width 596 height 30
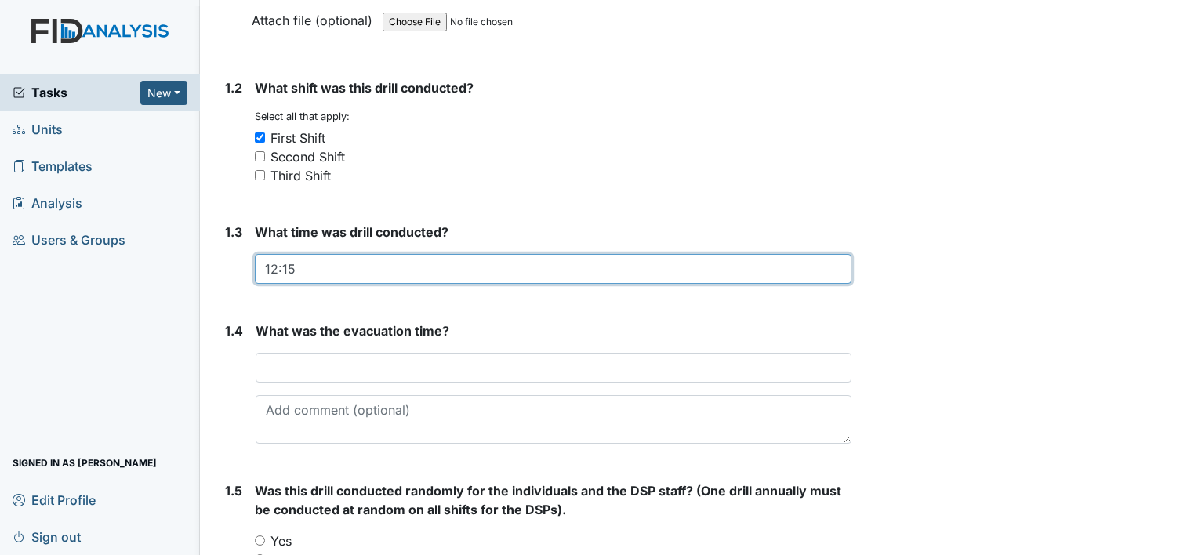
scroll to position [314, 0]
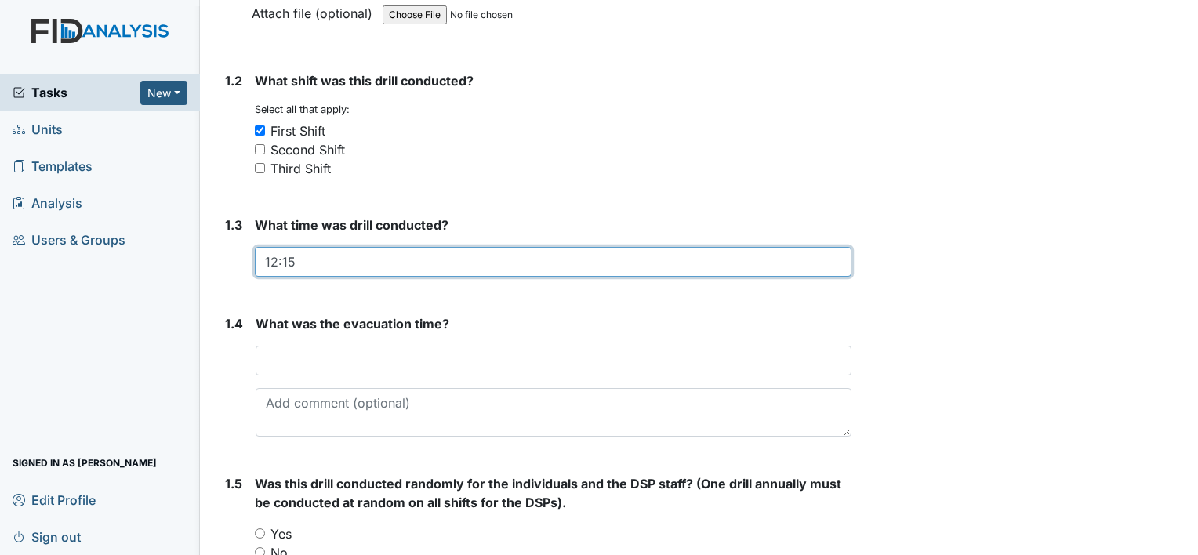
type input "12:15"
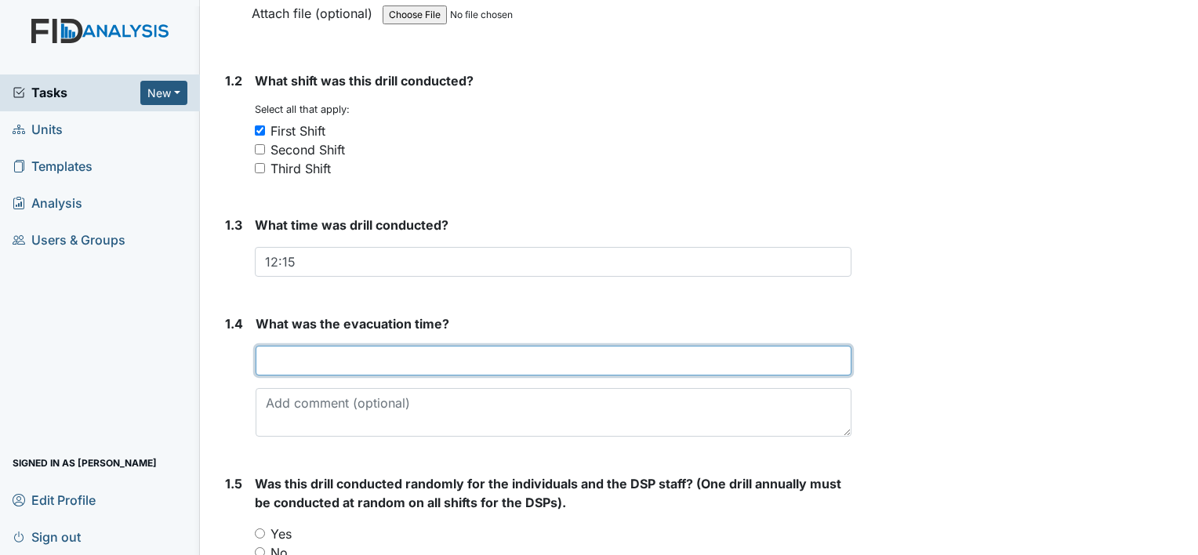
click at [277, 361] on input "text" at bounding box center [554, 361] width 596 height 30
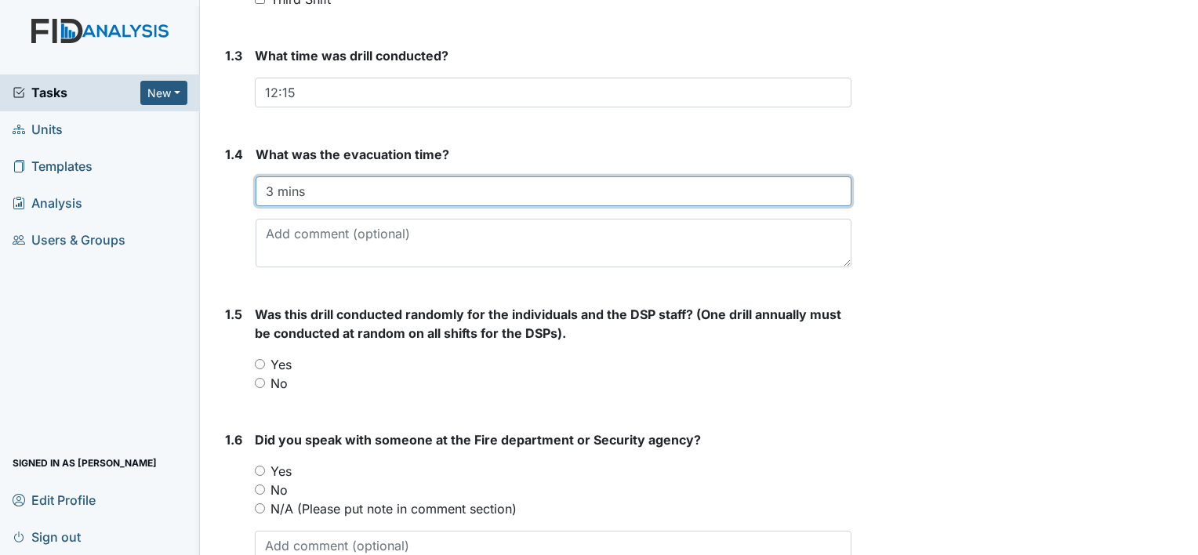
scroll to position [549, 0]
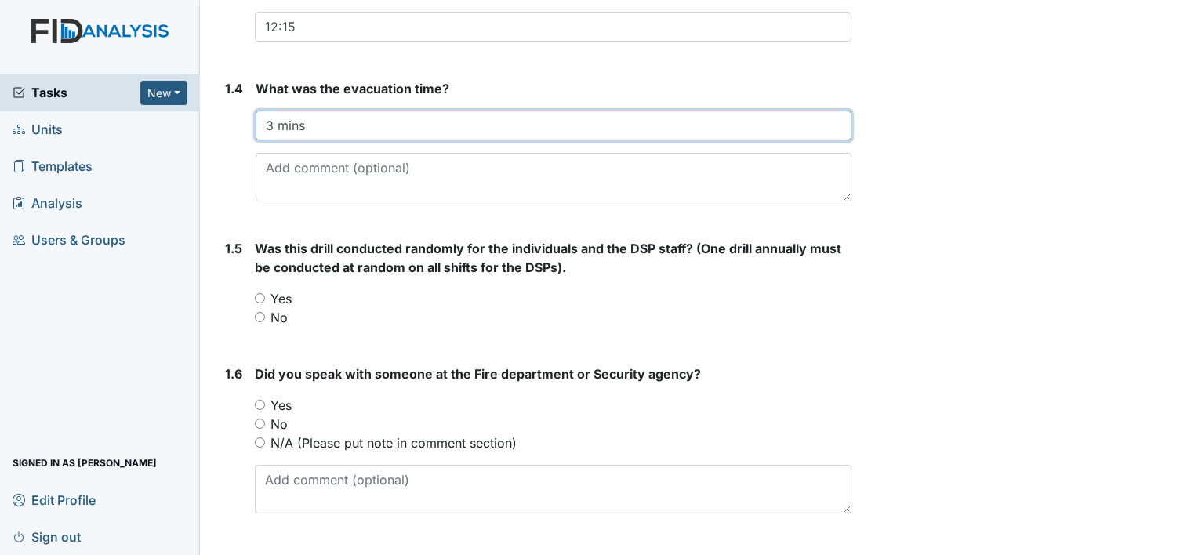
type input "3 mins"
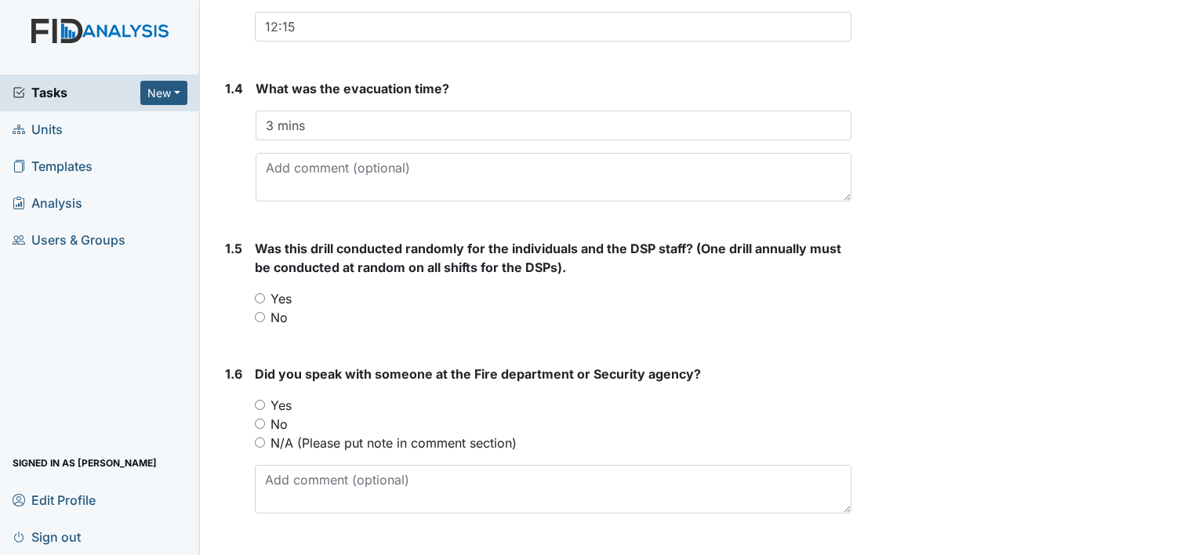
click at [257, 317] on input "No" at bounding box center [260, 317] width 10 height 10
radio input "true"
click at [257, 408] on div "Yes" at bounding box center [553, 405] width 596 height 19
click at [259, 401] on input "Yes" at bounding box center [260, 405] width 10 height 10
radio input "true"
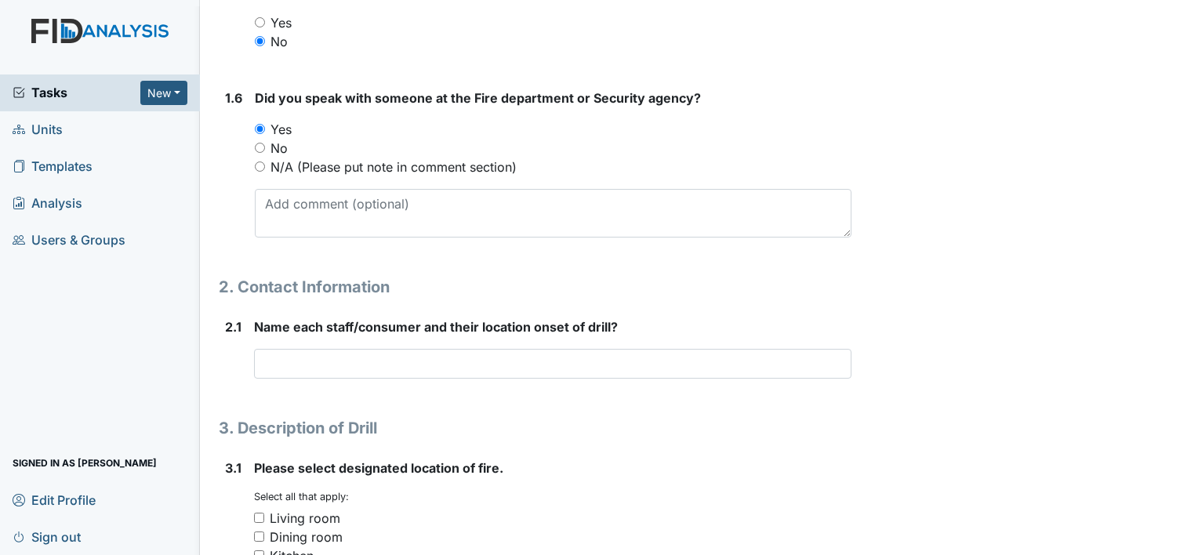
scroll to position [862, 0]
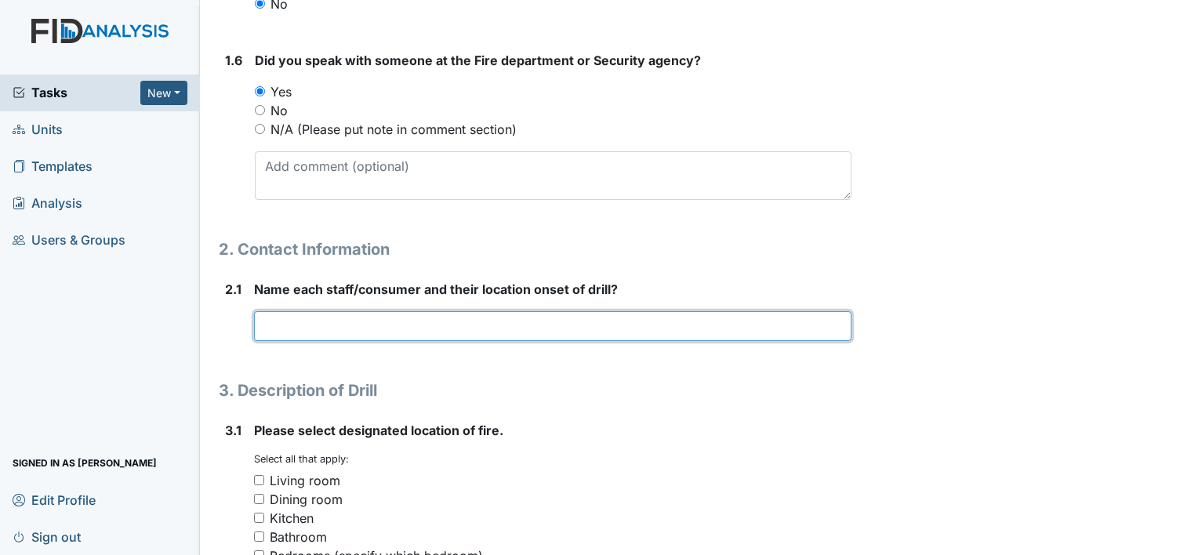
click at [273, 315] on input "text" at bounding box center [552, 326] width 597 height 30
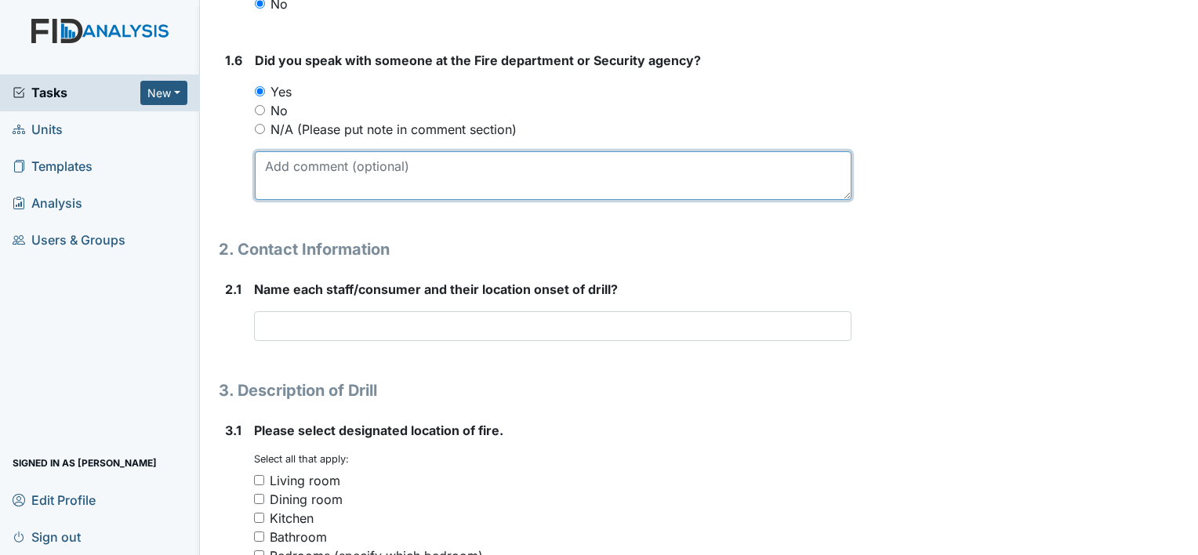
click at [282, 177] on textarea at bounding box center [553, 175] width 596 height 49
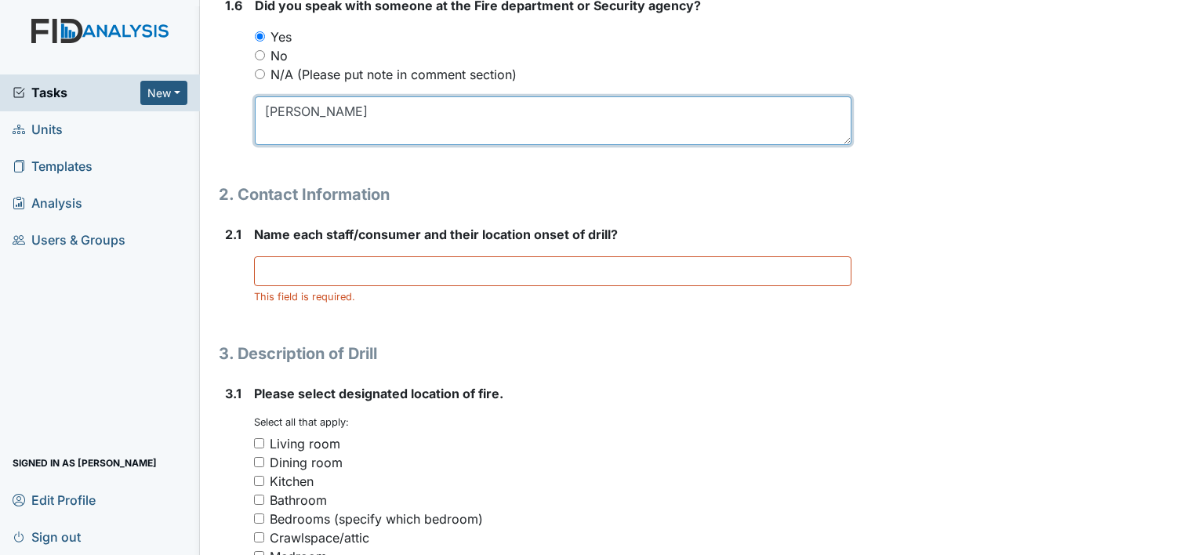
scroll to position [941, 0]
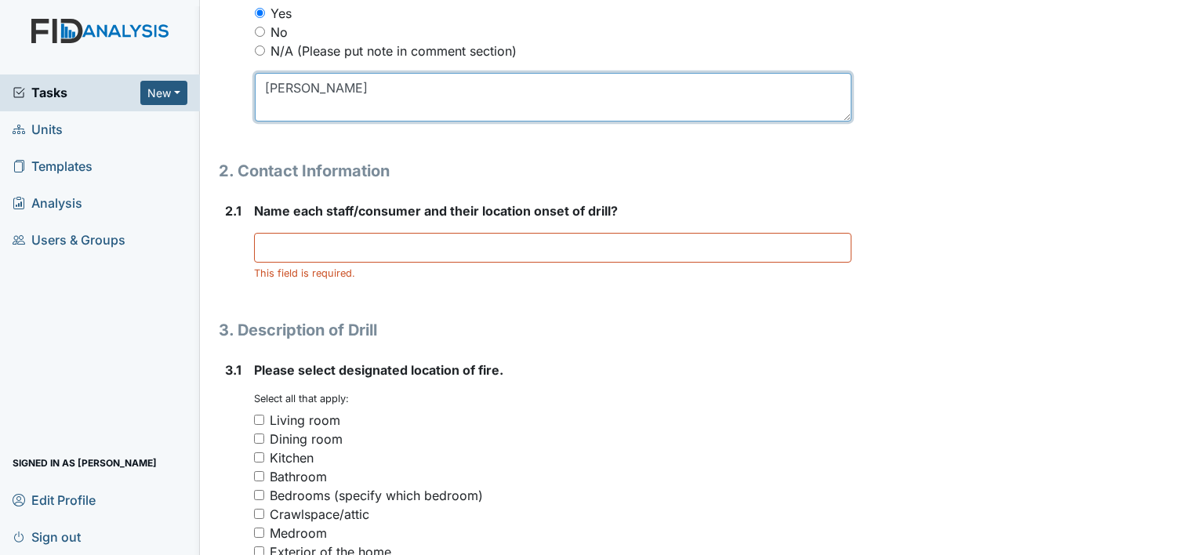
type textarea "Michelle"
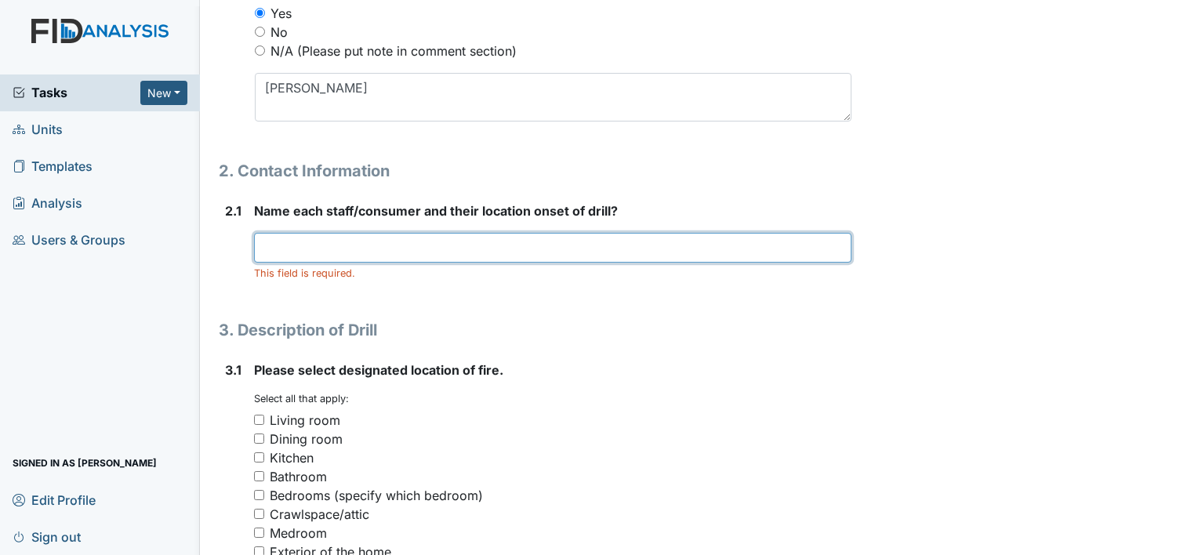
click at [273, 235] on input "text" at bounding box center [552, 248] width 597 height 30
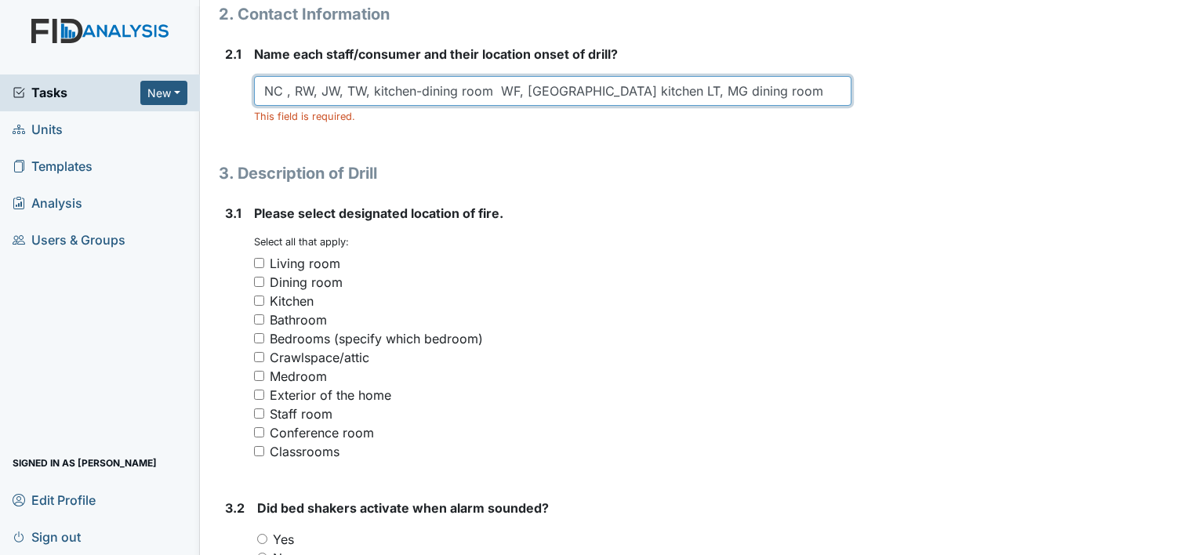
scroll to position [1176, 0]
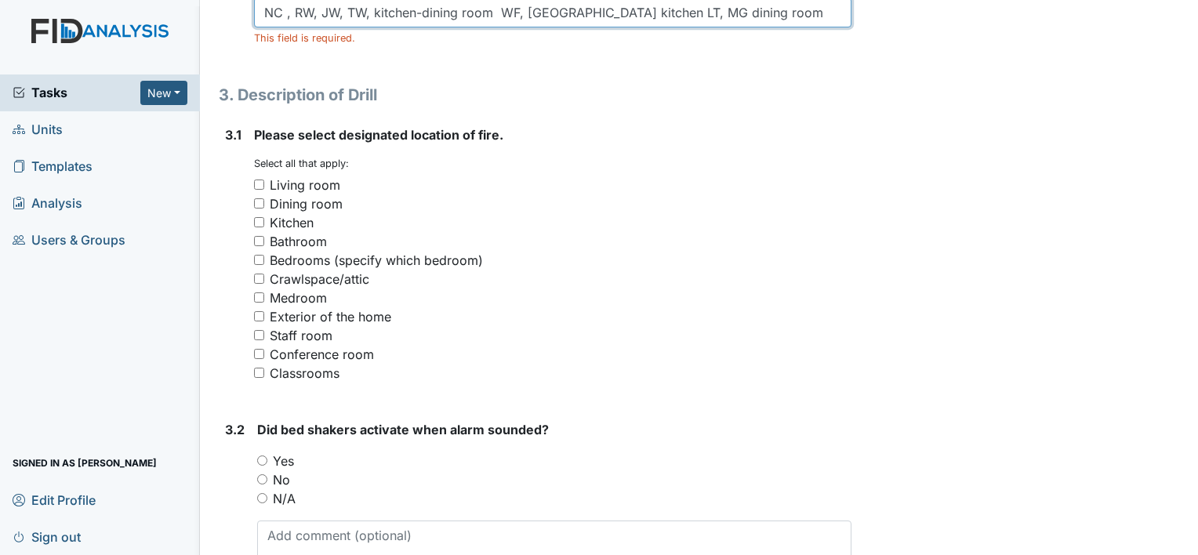
type input "NC , RW, JW, TW, kitchen-dining room WF, BC kitchen LT, MG dining room"
click at [257, 205] on input "Dining room" at bounding box center [259, 203] width 10 height 10
checkbox input "true"
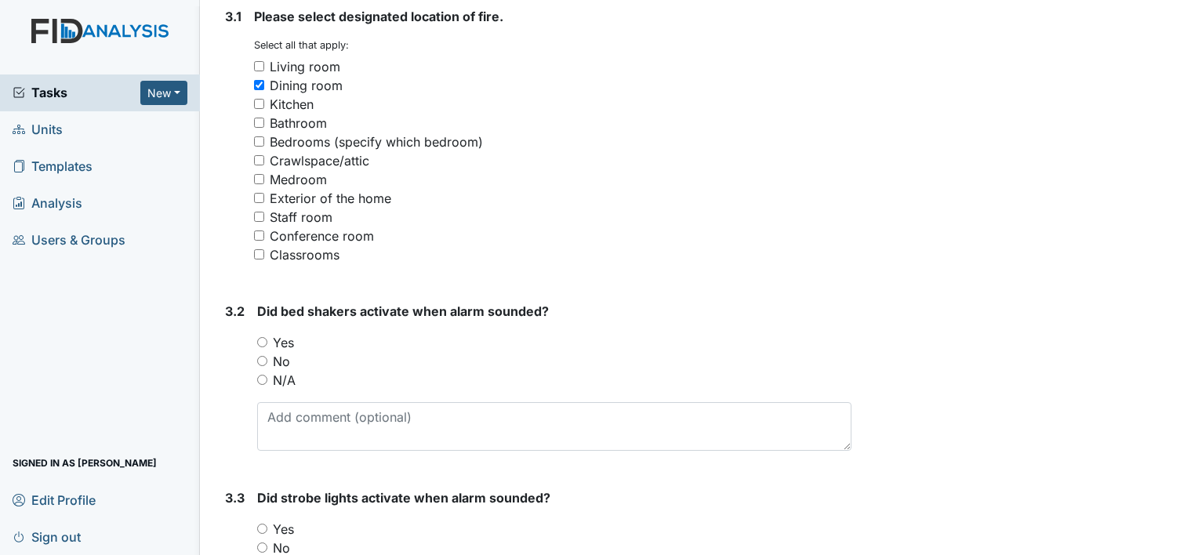
scroll to position [1332, 0]
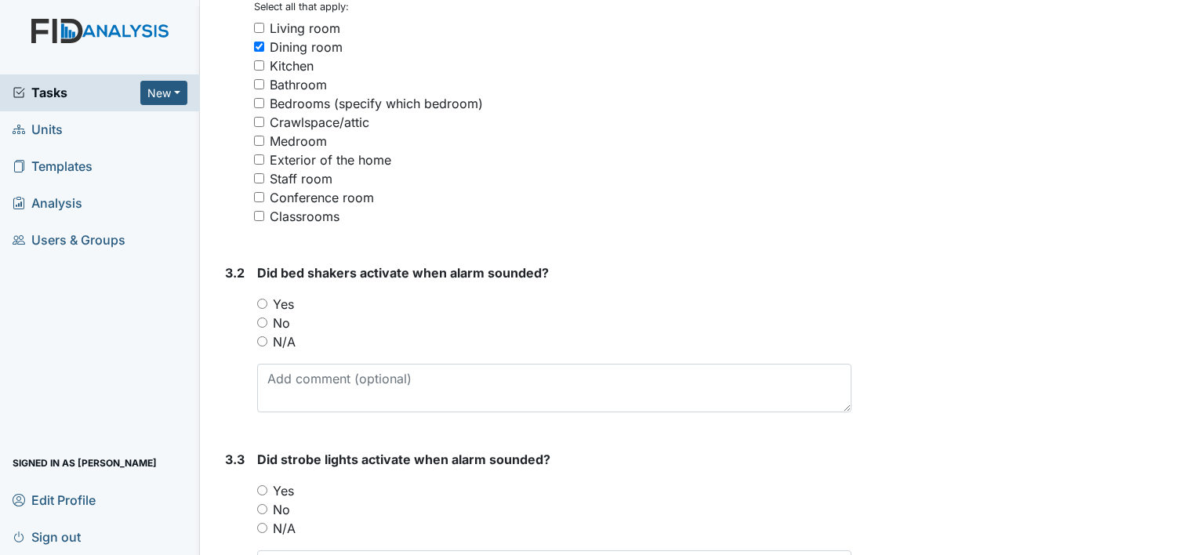
click at [266, 343] on input "N/A" at bounding box center [262, 341] width 10 height 10
radio input "true"
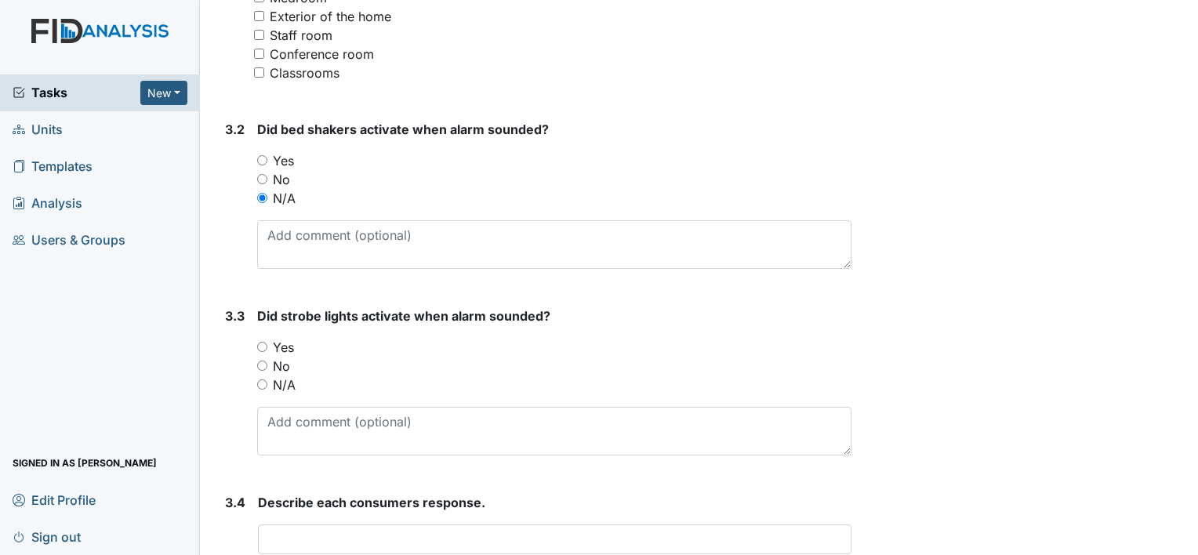
scroll to position [1489, 0]
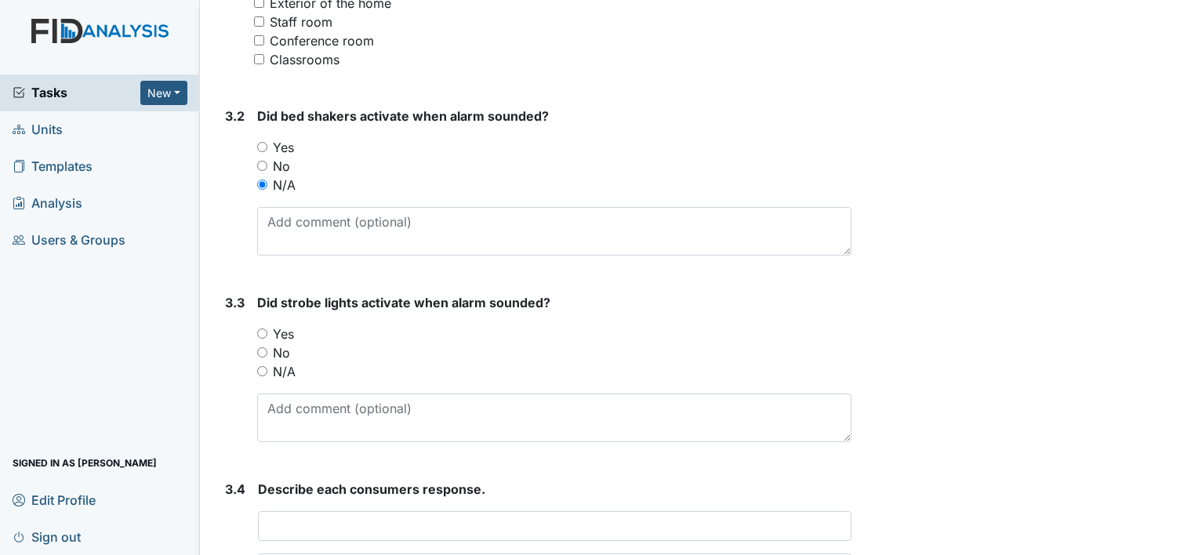
click at [263, 369] on input "N/A" at bounding box center [262, 371] width 10 height 10
radio input "true"
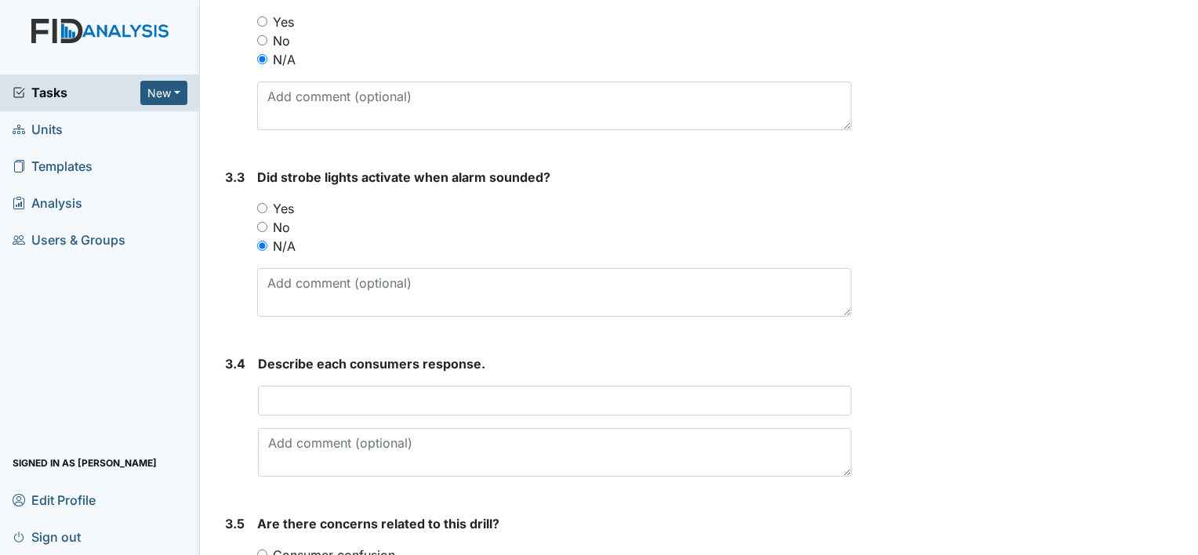
scroll to position [1724, 0]
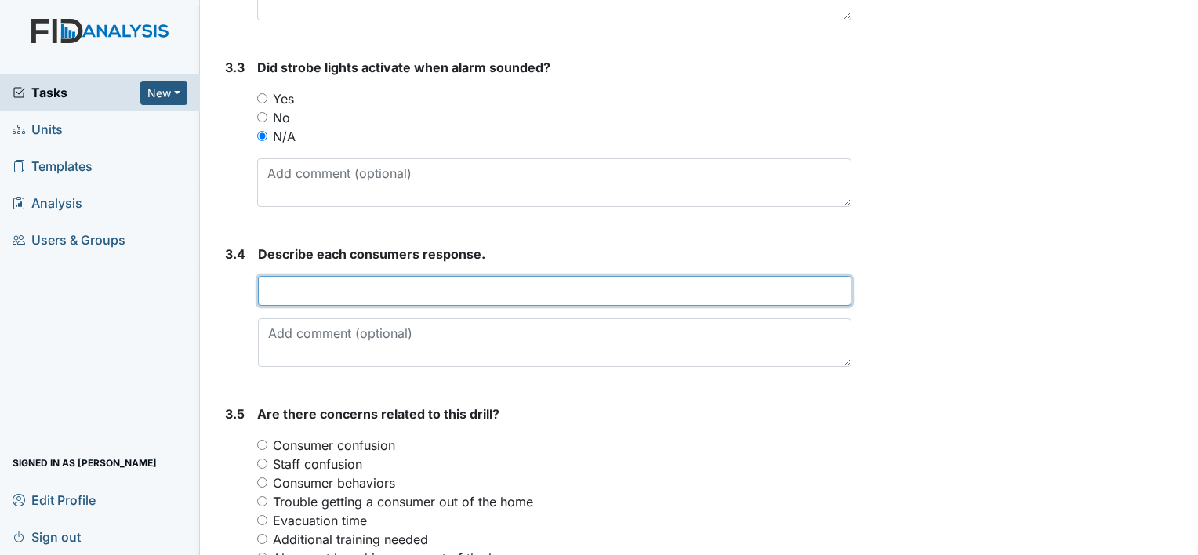
click at [289, 292] on input "text" at bounding box center [554, 291] width 593 height 30
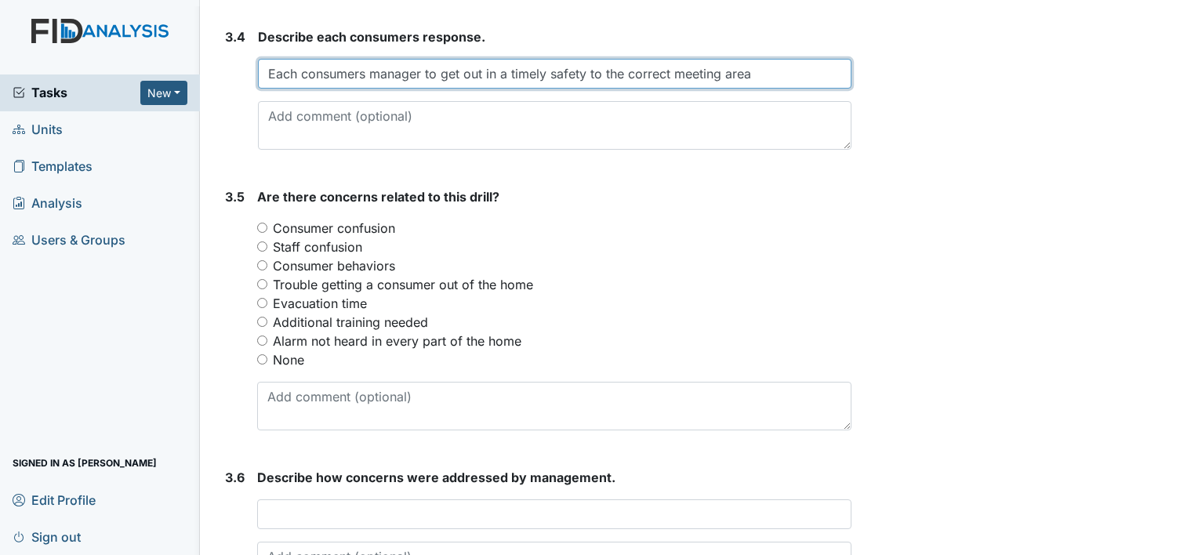
scroll to position [1960, 0]
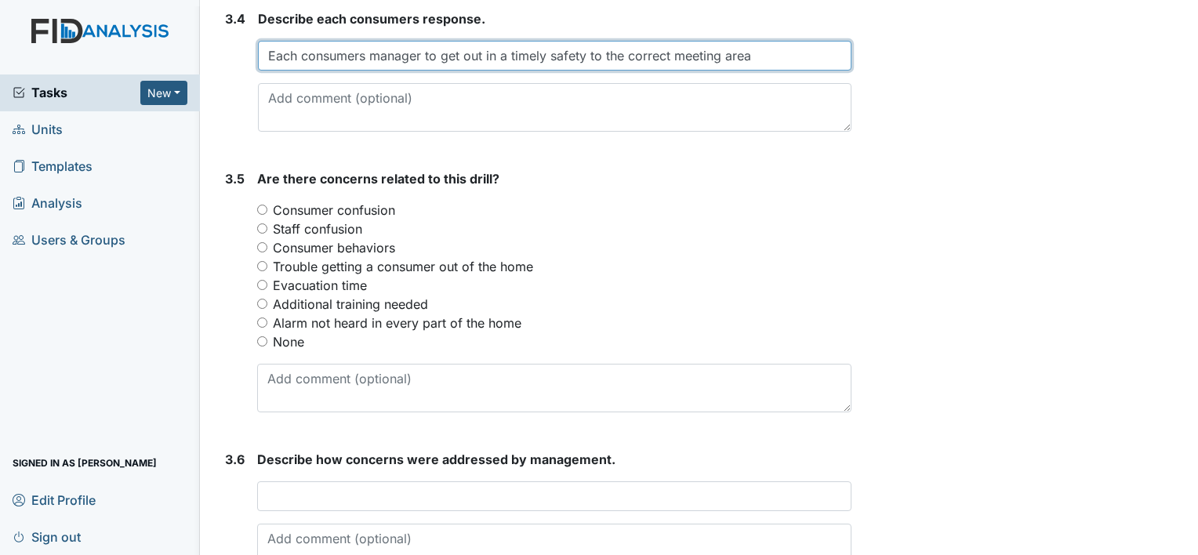
type input "Each consumers manager to get out in a timely safety to the correct meeting area"
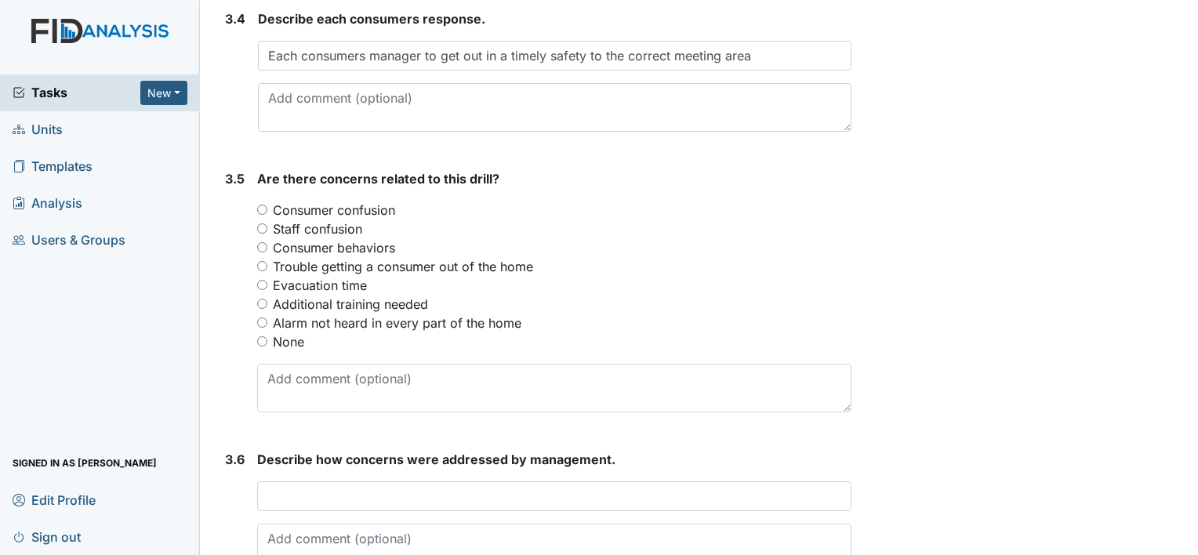
click at [264, 336] on input "None" at bounding box center [262, 341] width 10 height 10
radio input "true"
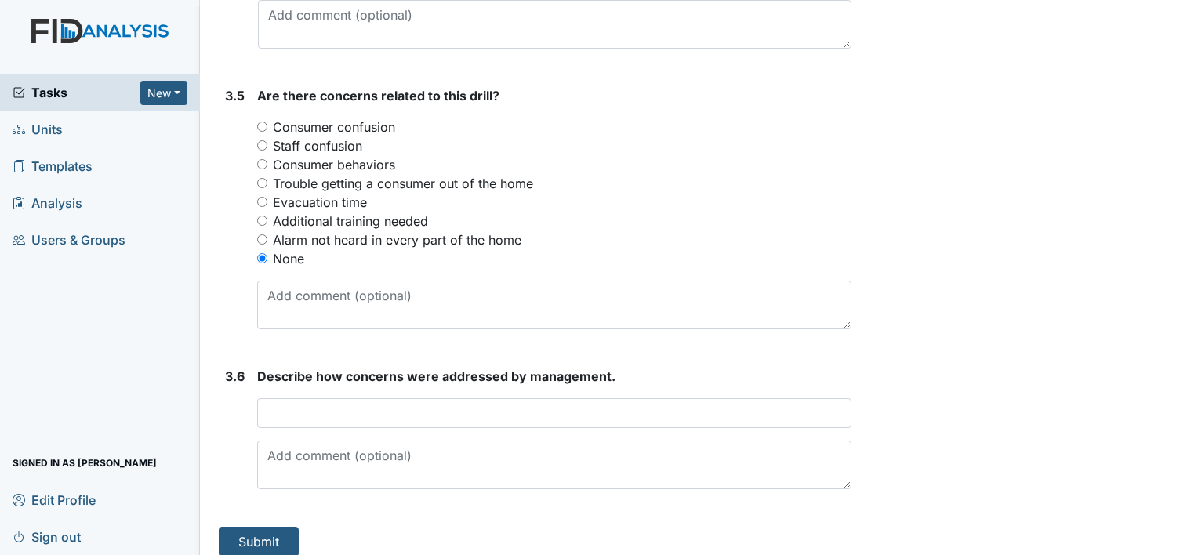
scroll to position [2054, 0]
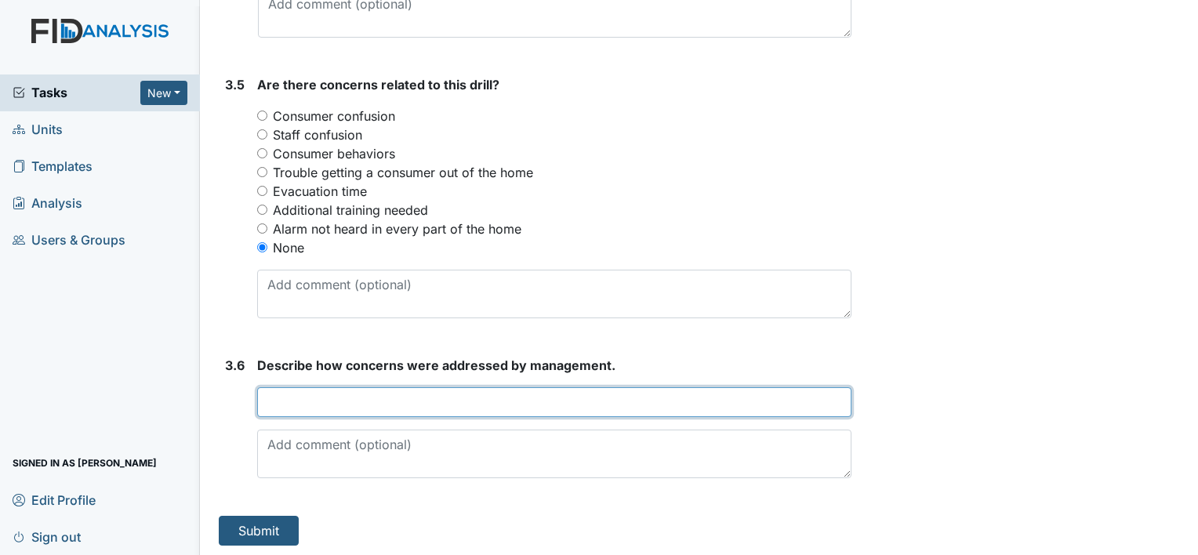
click at [289, 393] on input "text" at bounding box center [554, 402] width 594 height 30
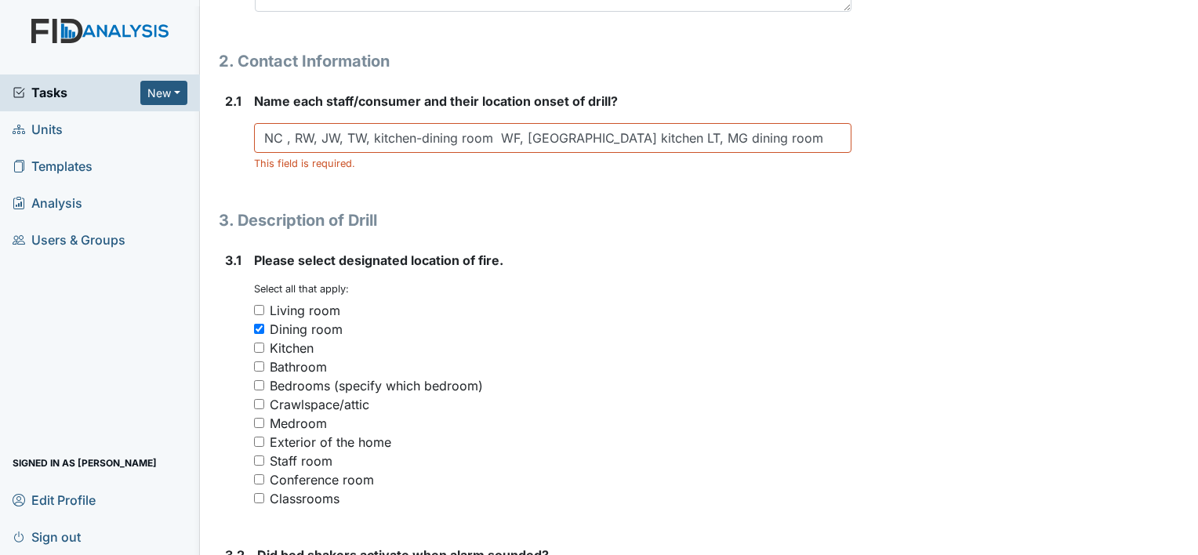
scroll to position [878, 0]
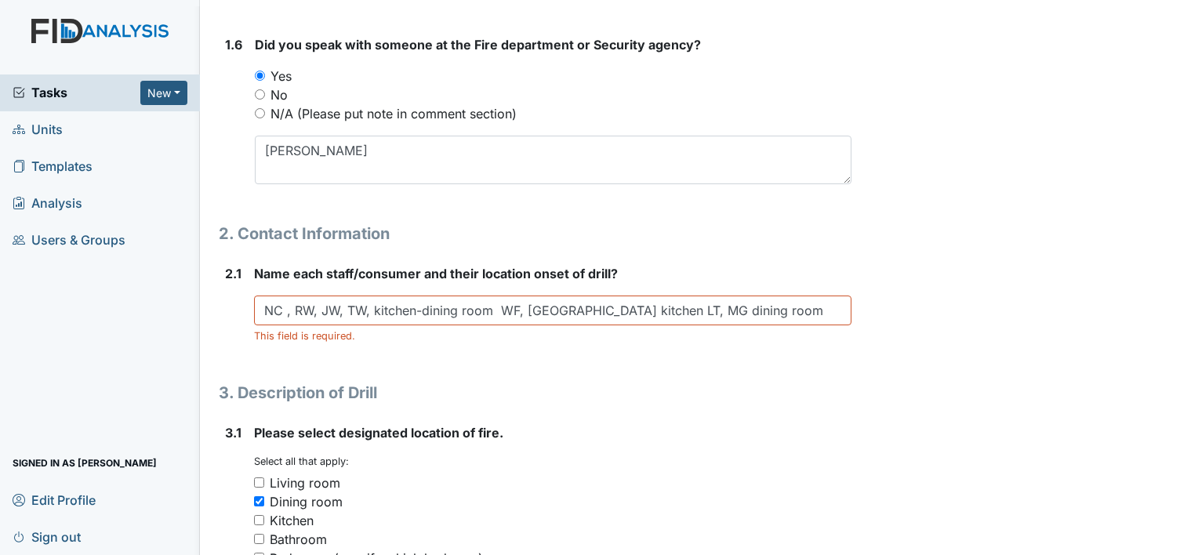
type input "no concerns"
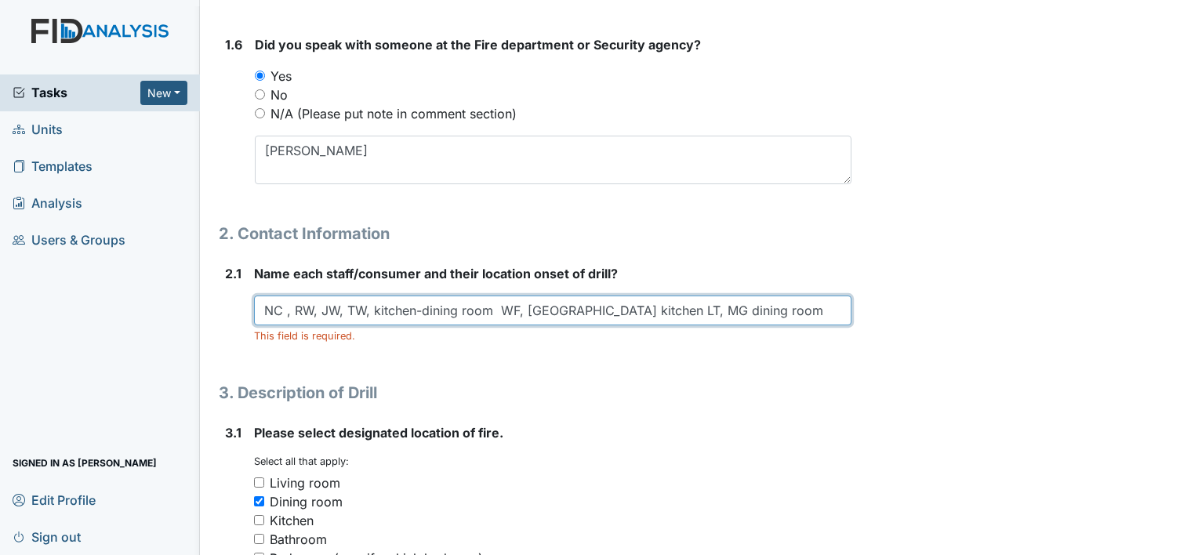
click at [745, 312] on input "NC , RW, JW, TW, kitchen-dining room WF, BC kitchen LT, MG dining room" at bounding box center [552, 310] width 597 height 30
drag, startPoint x: 483, startPoint y: 311, endPoint x: 495, endPoint y: 298, distance: 17.8
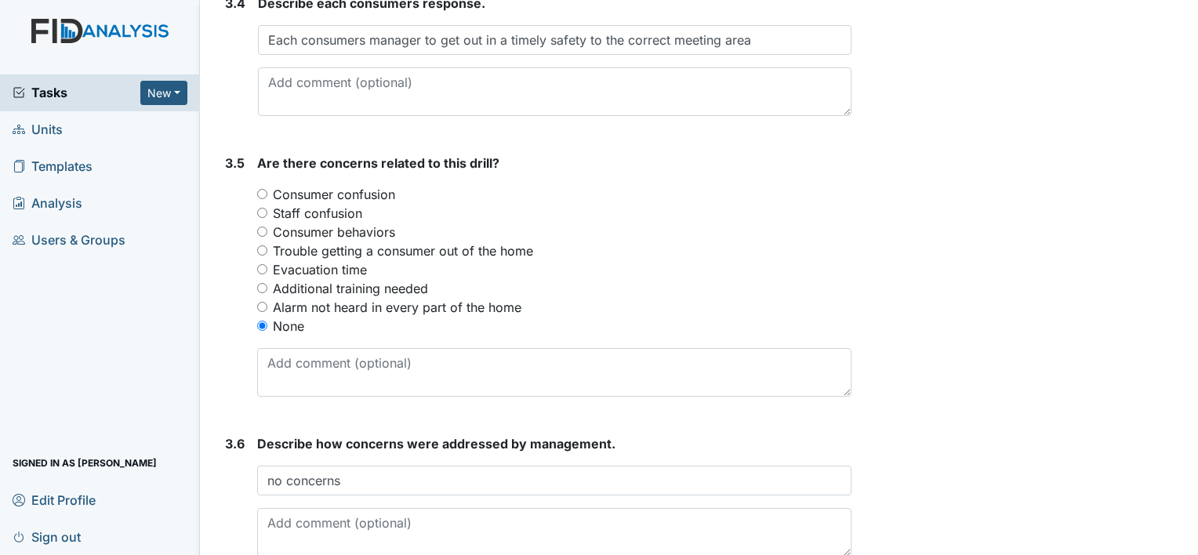
scroll to position [2054, 0]
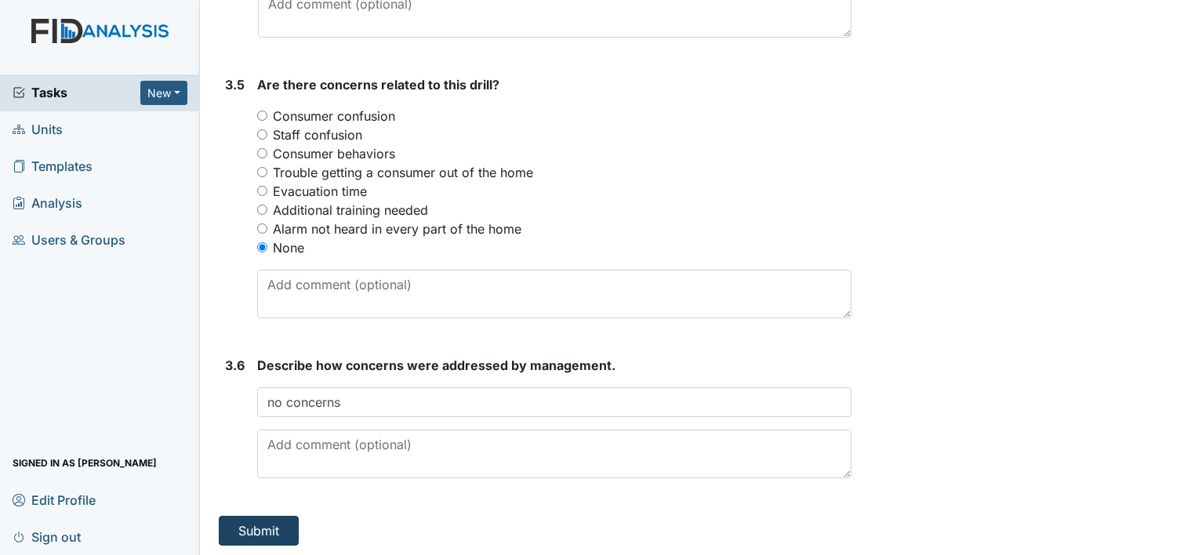
type input "NC, RW, JW, TW, kitchen-dining roo WF, BC kitchen LT, MG dining room"
click at [261, 534] on button "Submit" at bounding box center [259, 531] width 80 height 30
